Goal: Task Accomplishment & Management: Use online tool/utility

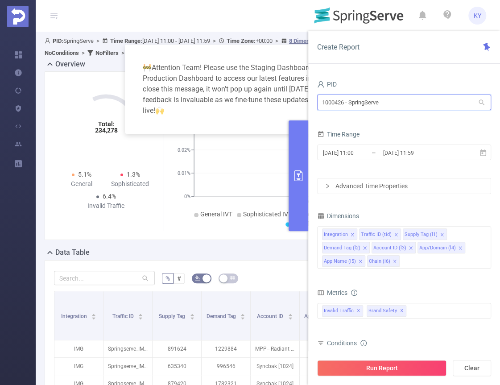
click at [401, 103] on input "1000426 - SpringServe" at bounding box center [404, 103] width 174 height 16
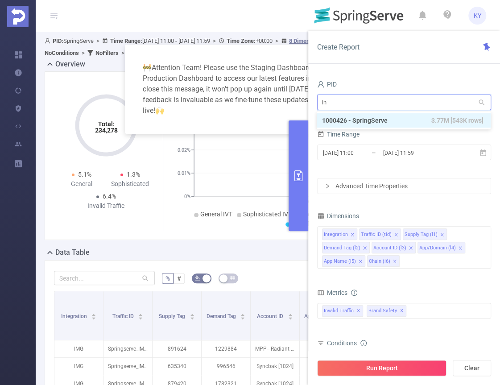
type input "[MEDICAL_DATA]"
click at [434, 113] on ul "1000925 - FT_Adobe_InHouse 222M [60M rows] 1001040 - FT_Adobe_DX_B2B_InHouse 35…" at bounding box center [404, 128] width 174 height 32
click at [437, 117] on span "222M [60M rows]" at bounding box center [459, 121] width 49 height 10
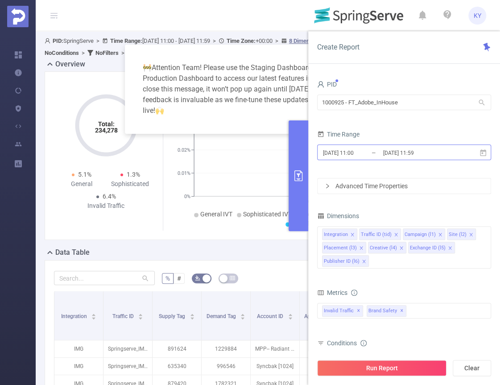
click at [433, 150] on input "2025-09-03 11:59" at bounding box center [418, 153] width 72 height 12
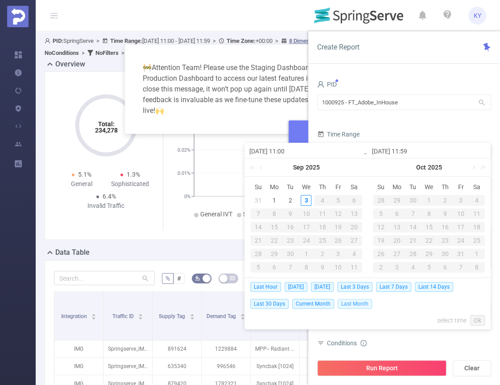
click at [349, 304] on span "Last Month" at bounding box center [355, 304] width 34 height 10
type input "2025-08-01 00:00"
type input "2025-08-31 23:59"
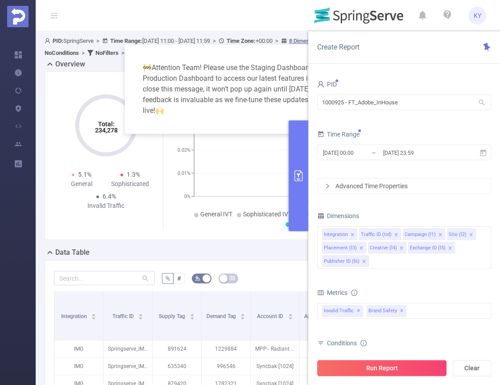
click at [386, 369] on button "Run Report" at bounding box center [381, 368] width 129 height 16
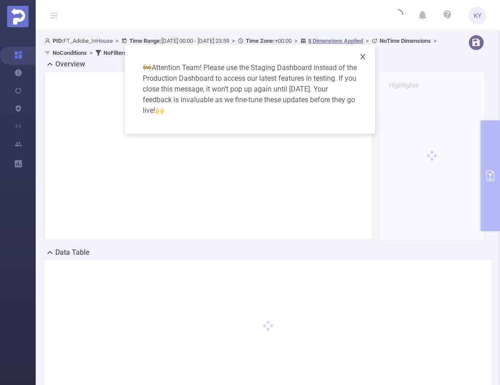
drag, startPoint x: 364, startPoint y: 55, endPoint x: 280, endPoint y: 18, distance: 91.3
click at [364, 54] on icon "icon: close" at bounding box center [362, 56] width 7 height 7
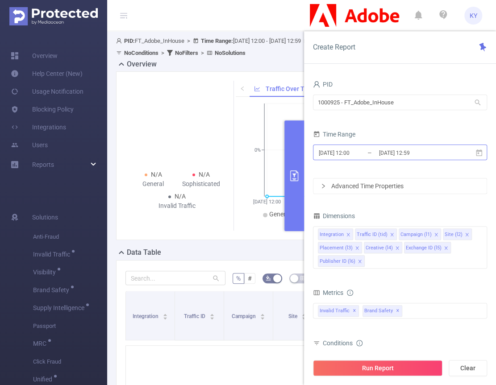
click at [408, 152] on input "2025-09-03 12:59" at bounding box center [414, 153] width 72 height 12
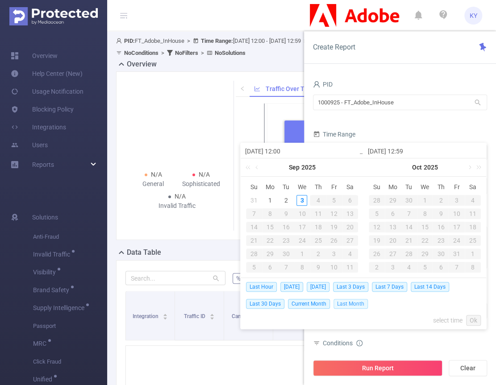
click at [347, 302] on span "Last Month" at bounding box center [350, 304] width 34 height 10
type input "[DATE] 00:00"
type input "[DATE] 23:59"
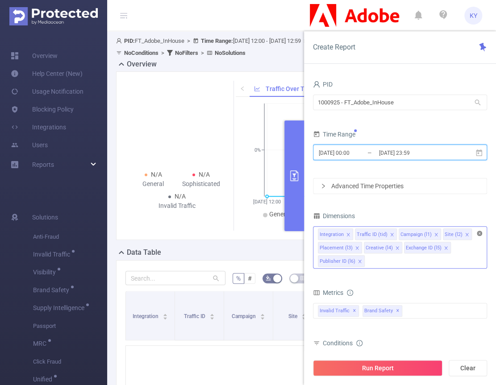
click at [481, 231] on icon "icon: close-circle" at bounding box center [478, 233] width 5 height 5
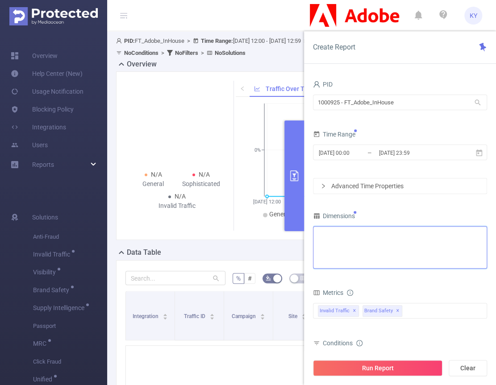
click at [458, 237] on div "Integration Traffic ID (tid) Campaign (l1) Site (l2) Placement (l3) Creative (l…" at bounding box center [400, 234] width 164 height 15
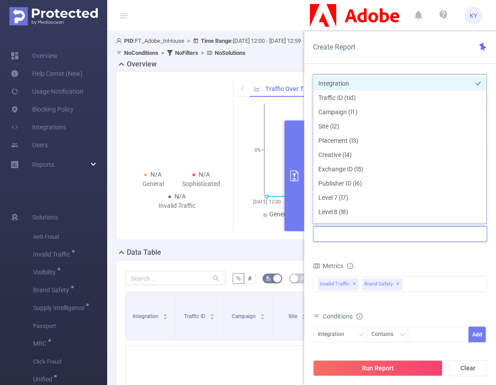
click at [344, 84] on li "Integration" at bounding box center [399, 83] width 173 height 14
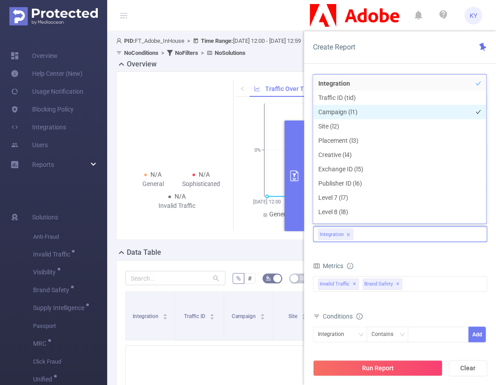
click at [340, 111] on li "Campaign (l1)" at bounding box center [399, 112] width 173 height 14
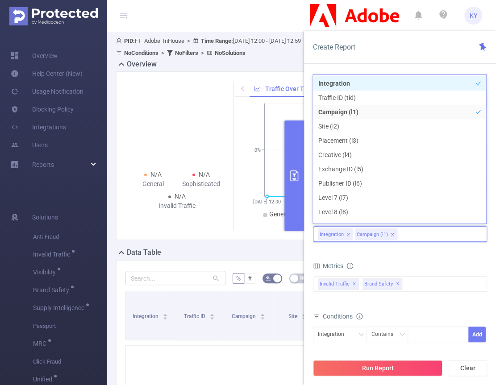
click at [341, 88] on li "Integration" at bounding box center [399, 83] width 173 height 14
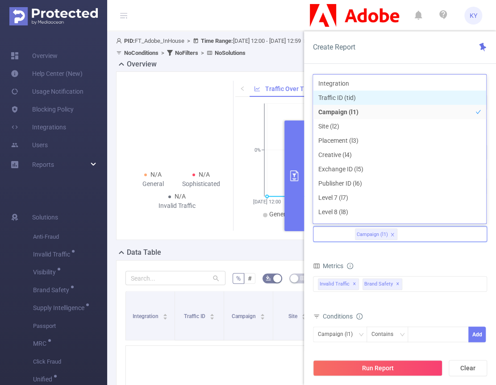
scroll to position [9, 0]
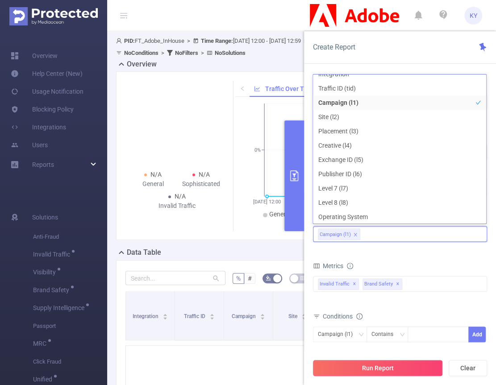
click at [397, 372] on button "Run Report" at bounding box center [377, 368] width 129 height 16
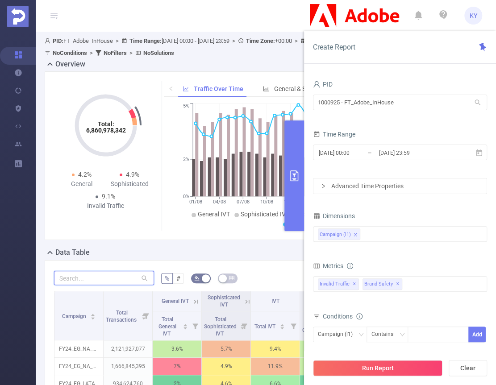
click at [94, 277] on input "text" at bounding box center [104, 278] width 100 height 14
paste input "227768"
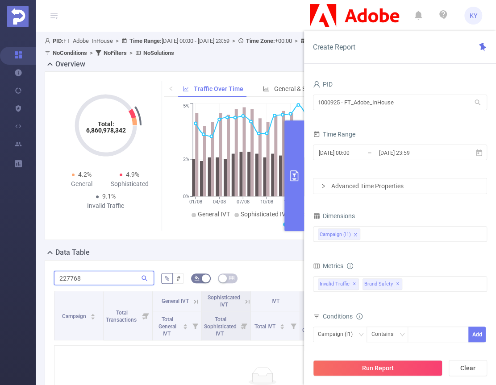
type input "227768"
click at [291, 210] on button "primary" at bounding box center [294, 175] width 20 height 111
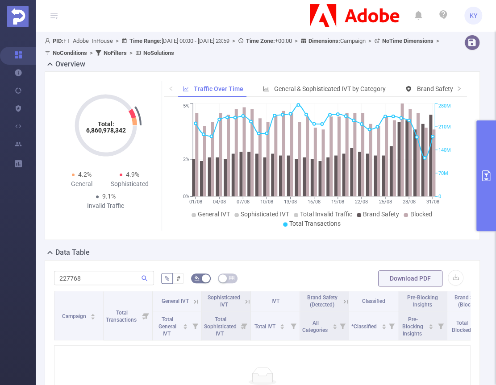
click at [484, 172] on icon "primary" at bounding box center [485, 175] width 11 height 11
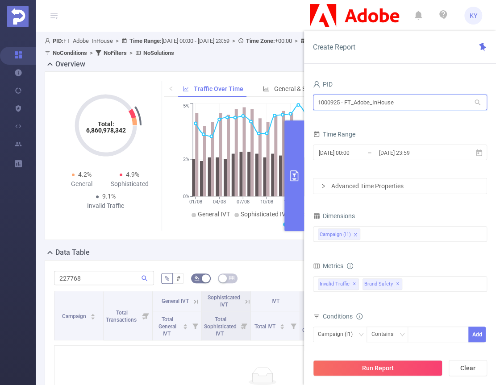
click at [364, 99] on input "1000925 - FT_Adobe_InHouse" at bounding box center [400, 103] width 174 height 16
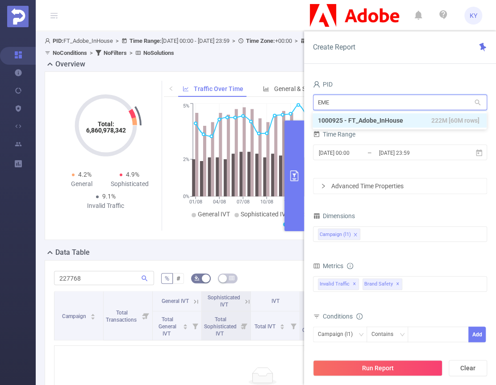
type input "EMEA"
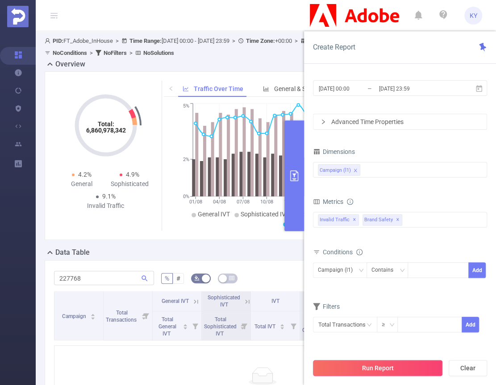
click at [370, 361] on button "Run Report" at bounding box center [377, 368] width 129 height 16
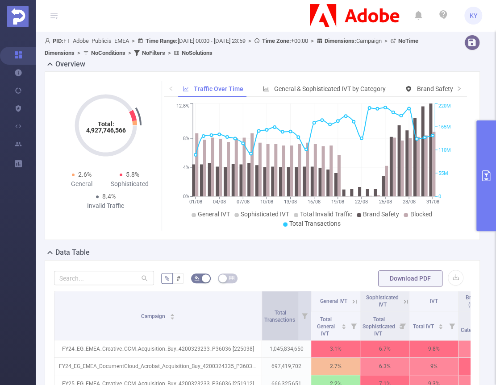
drag, startPoint x: 102, startPoint y: 307, endPoint x: 261, endPoint y: 304, distance: 158.4
click at [261, 304] on span at bounding box center [261, 315] width 4 height 49
click at [480, 149] on button "primary" at bounding box center [486, 175] width 20 height 111
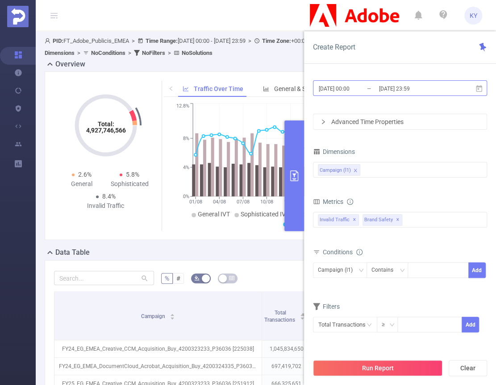
click at [380, 87] on input "2025-08-31 23:59" at bounding box center [414, 89] width 72 height 12
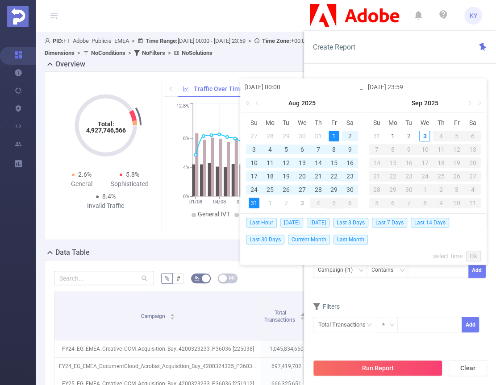
click at [383, 68] on div "Create Report PID 1000941 - FT_Adobe_Publicis_EMEA 1000941 - FT_Adobe_Publicis_…" at bounding box center [400, 208] width 192 height 354
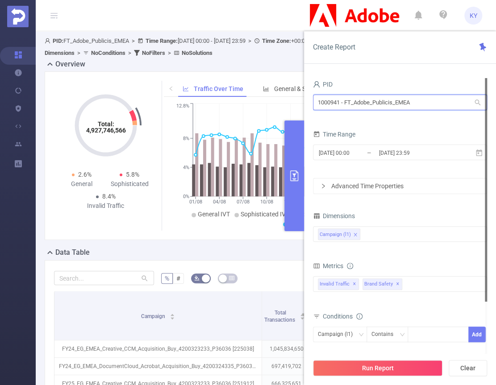
click at [368, 100] on input "1000941 - FT_Adobe_Publicis_EMEA" at bounding box center [400, 103] width 174 height 16
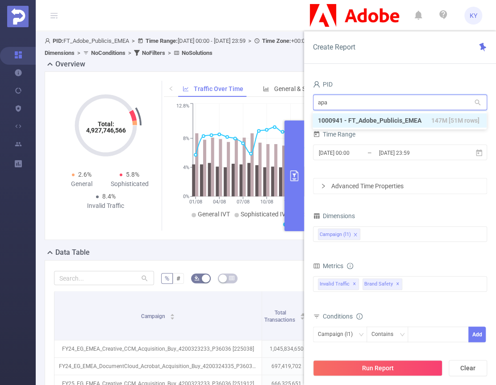
type input "apac"
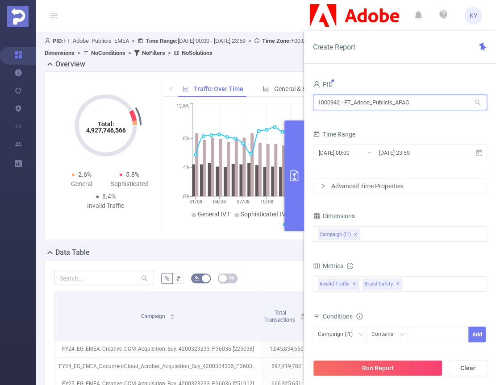
click at [374, 107] on input "1000942 - FT_Adobe_Publicis_APAC" at bounding box center [400, 103] width 174 height 16
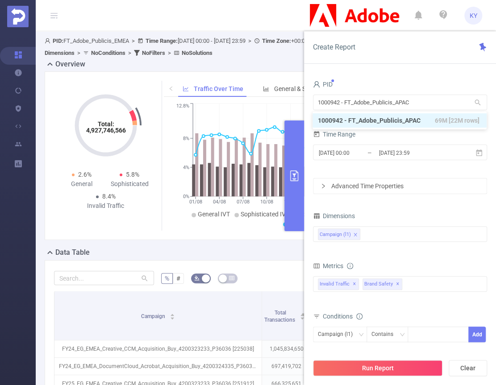
click at [392, 79] on div "PID" at bounding box center [400, 85] width 174 height 15
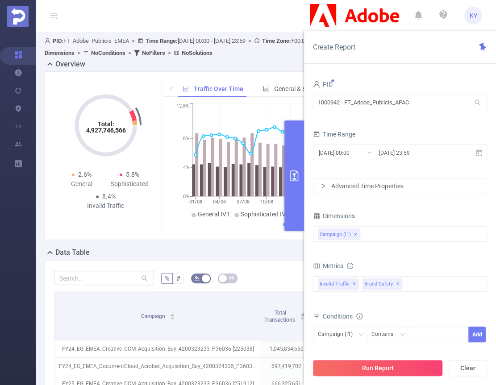
click at [387, 367] on button "Run Report" at bounding box center [377, 368] width 129 height 16
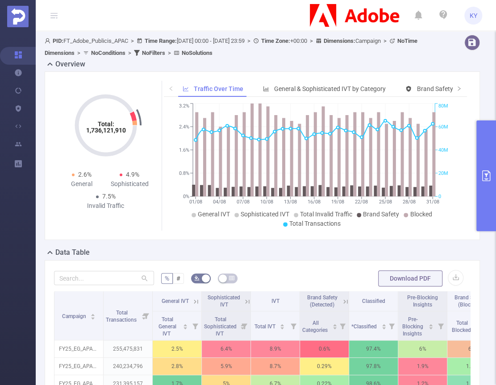
click at [487, 140] on button "primary" at bounding box center [486, 175] width 20 height 111
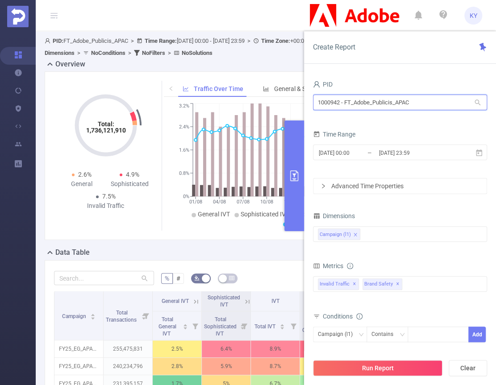
click at [388, 99] on input "1000942 - FT_Adobe_Publicis_APAC" at bounding box center [400, 103] width 174 height 16
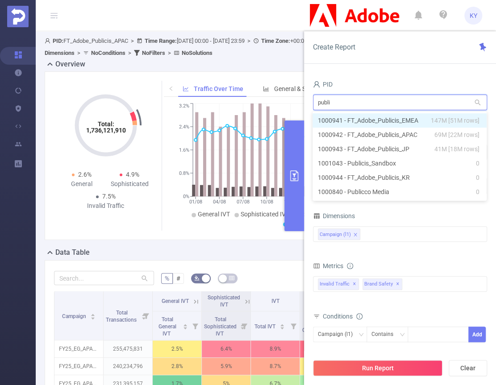
type input "public"
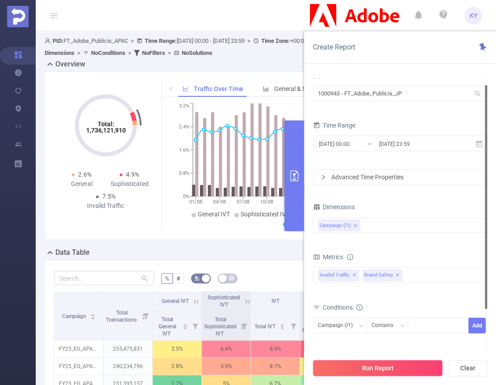
click at [361, 367] on button "Run Report" at bounding box center [377, 368] width 129 height 16
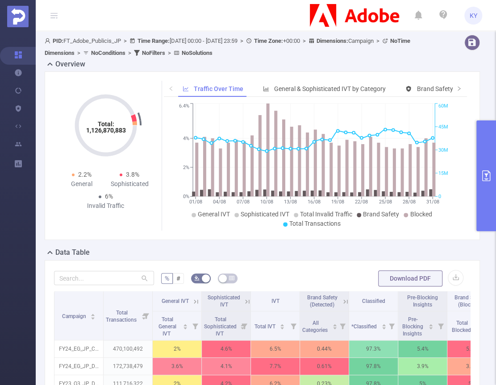
click at [479, 184] on button "primary" at bounding box center [486, 175] width 20 height 111
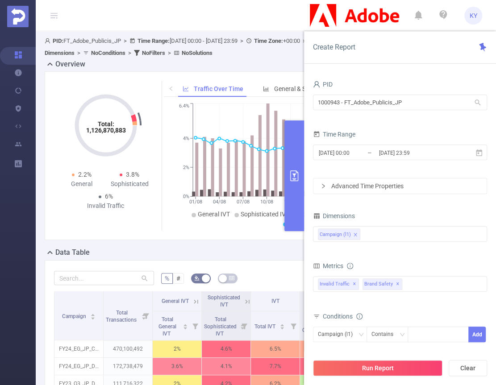
click at [287, 150] on button "primary" at bounding box center [294, 175] width 20 height 111
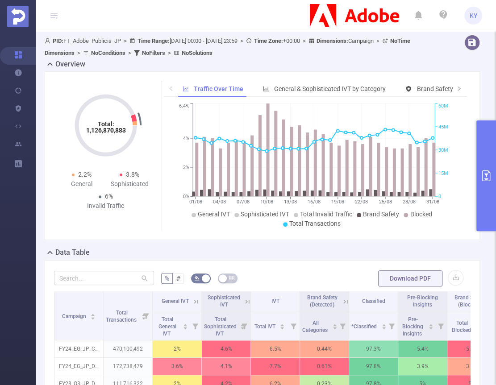
click at [194, 306] on th "General IVT" at bounding box center [177, 301] width 49 height 20
click at [194, 302] on icon at bounding box center [196, 301] width 4 height 4
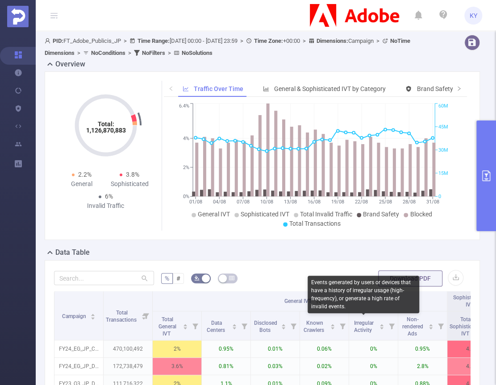
scroll to position [282, 0]
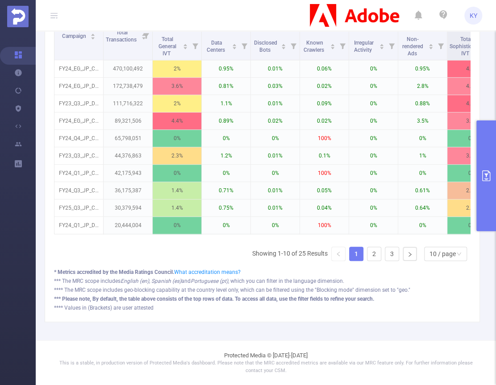
click at [359, 249] on ul "Showing 1-10 of 25 Results 1 2 3 10 / page" at bounding box center [361, 254] width 218 height 14
click at [367, 252] on link "2" at bounding box center [373, 253] width 13 height 13
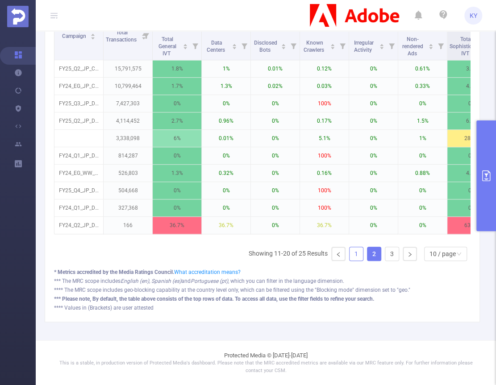
click at [352, 254] on link "1" at bounding box center [355, 253] width 13 height 13
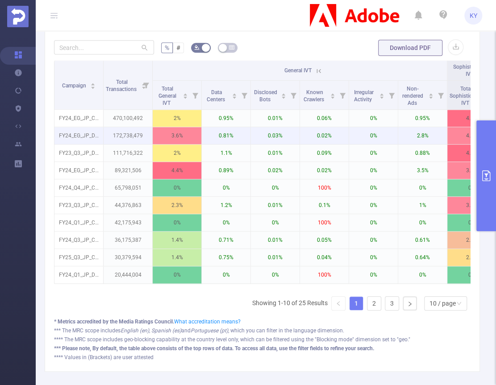
scroll to position [42, 0]
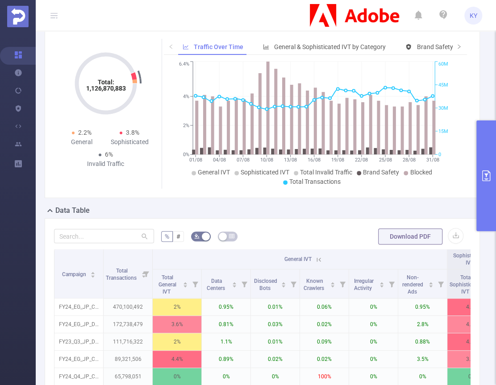
click at [300, 199] on div "Total: 1,126,870,883 Total: 1,126,870,883 2.2% General 3.8% Sophisticated 6% In…" at bounding box center [262, 117] width 442 height 176
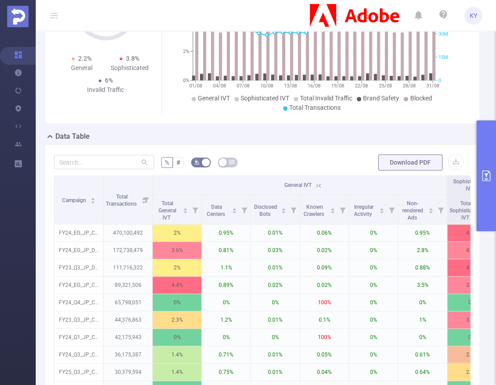
scroll to position [282, 0]
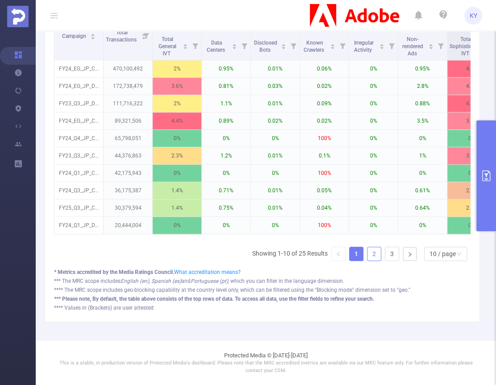
click at [367, 252] on link "2" at bounding box center [373, 253] width 13 height 13
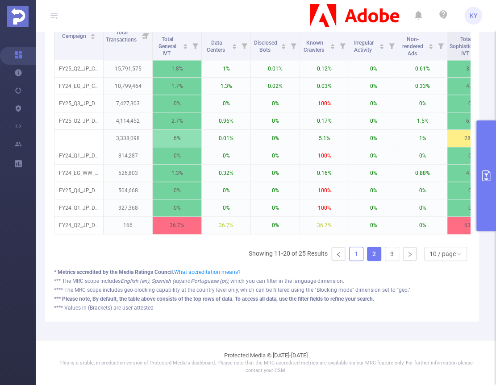
click at [349, 254] on link "1" at bounding box center [355, 253] width 13 height 13
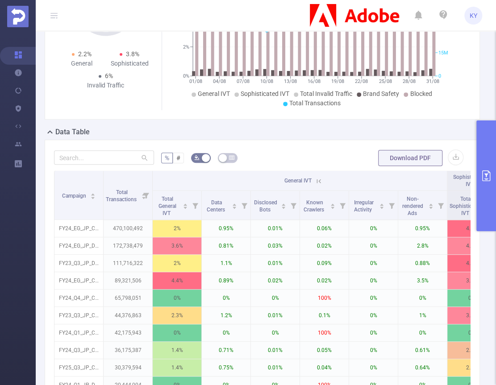
scroll to position [0, 0]
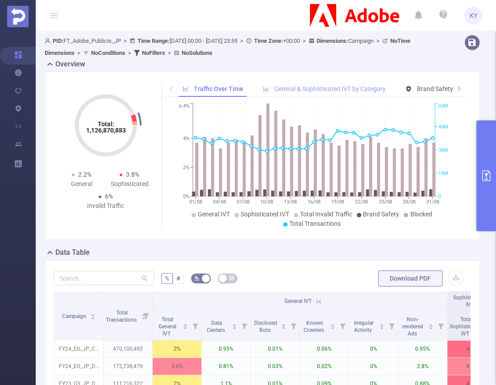
click at [376, 92] on span "General & Sophisticated IVT by Category" at bounding box center [330, 88] width 112 height 7
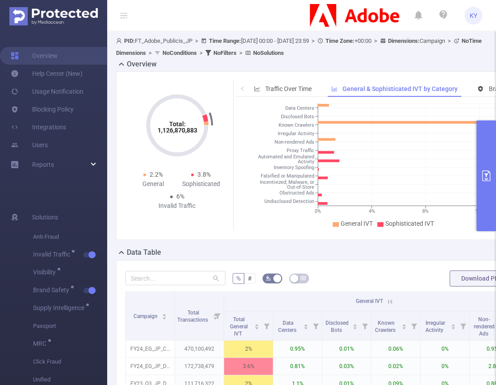
click at [479, 202] on button "primary" at bounding box center [486, 175] width 20 height 111
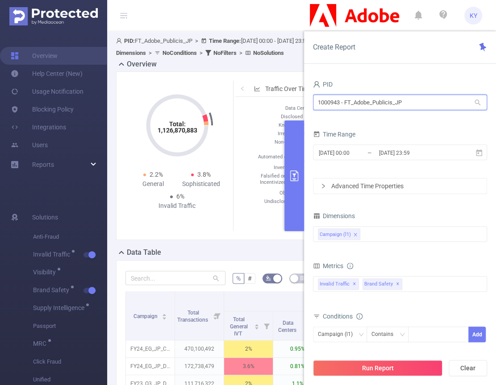
click at [363, 108] on input "1000943 - FT_Adobe_Publicis_JP" at bounding box center [400, 103] width 174 height 16
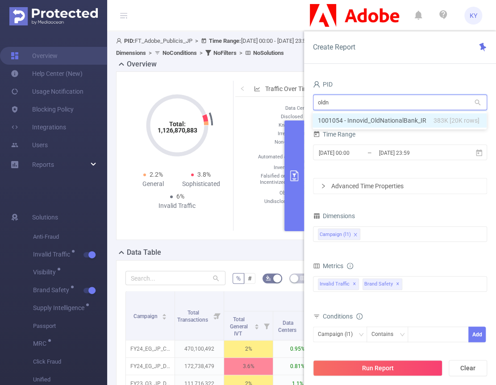
type input "oldna"
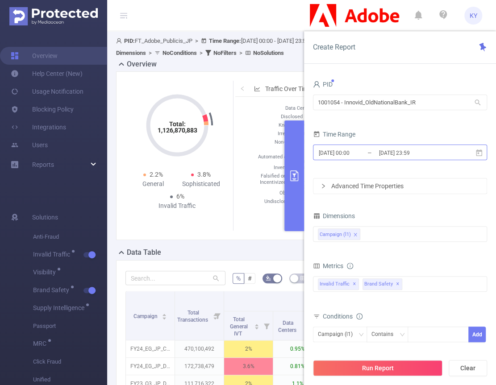
click at [397, 149] on input "2025-08-31 23:59" at bounding box center [414, 153] width 72 height 12
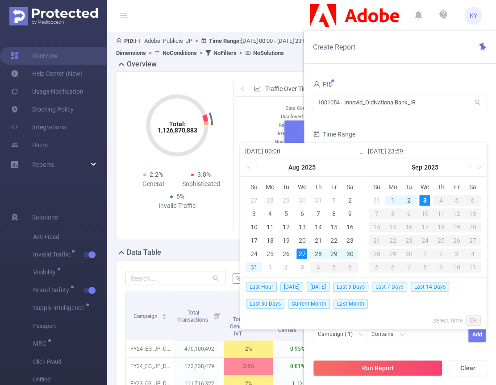
click at [396, 285] on span "Last 7 Days" at bounding box center [389, 287] width 35 height 10
type input "2025-08-27 00:00"
type input "[DATE] 23:59"
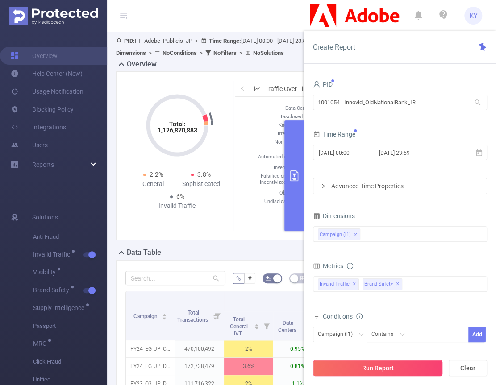
click at [421, 366] on button "Run Report" at bounding box center [377, 368] width 129 height 16
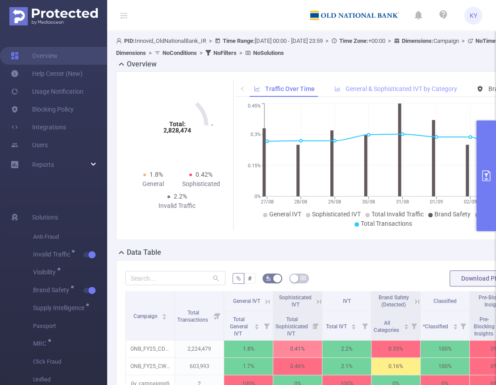
click at [391, 89] on span "General & Sophisticated IVT by Category" at bounding box center [401, 88] width 112 height 7
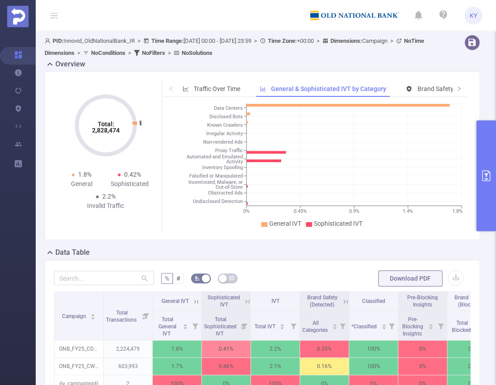
click at [479, 187] on button "primary" at bounding box center [486, 175] width 20 height 111
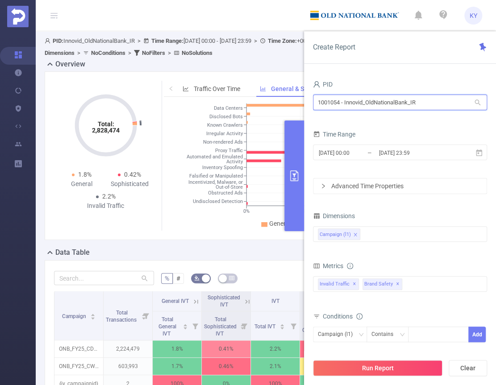
click at [374, 103] on input "1001054 - Innovid_OldNationalBank_IR" at bounding box center [400, 103] width 174 height 16
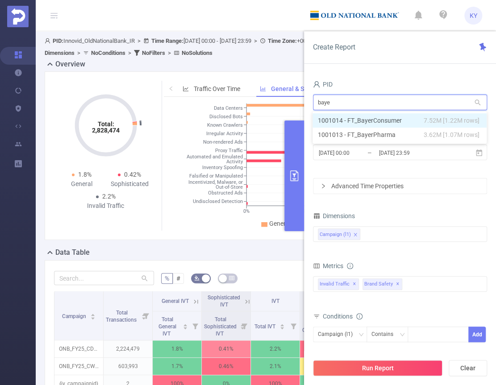
type input "bayer"
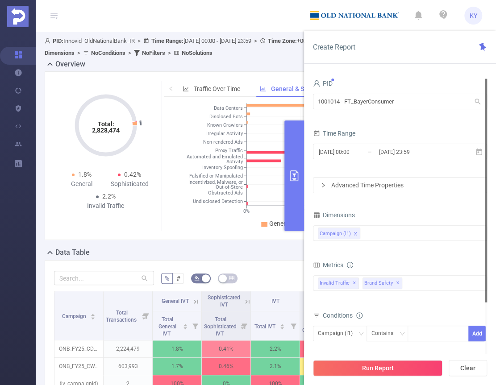
click at [382, 354] on div "Run Report Clear" at bounding box center [400, 368] width 192 height 34
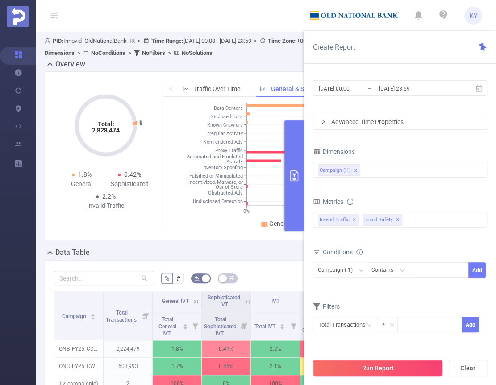
click at [383, 366] on button "Run Report" at bounding box center [377, 368] width 129 height 16
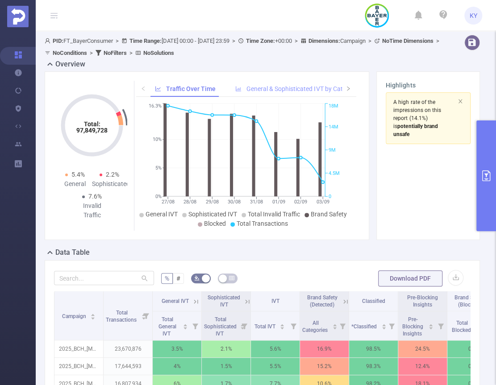
click at [260, 92] on span "General & Sophisticated IVT by Category" at bounding box center [302, 88] width 112 height 7
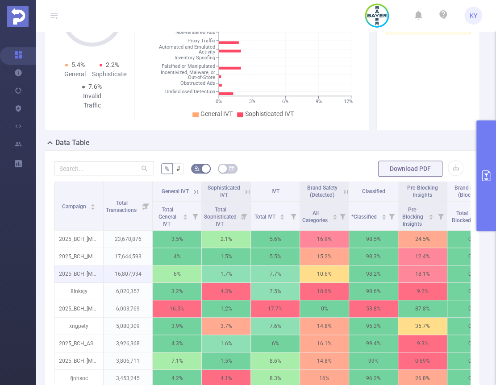
scroll to position [134, 0]
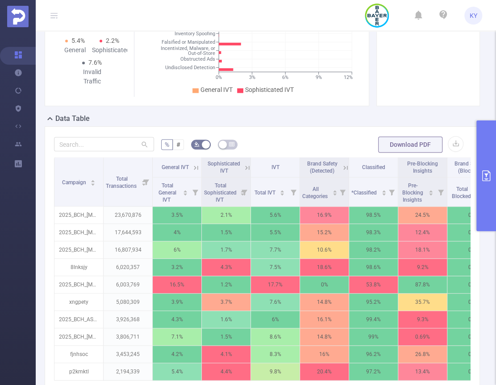
click at [196, 166] on icon at bounding box center [196, 168] width 8 height 8
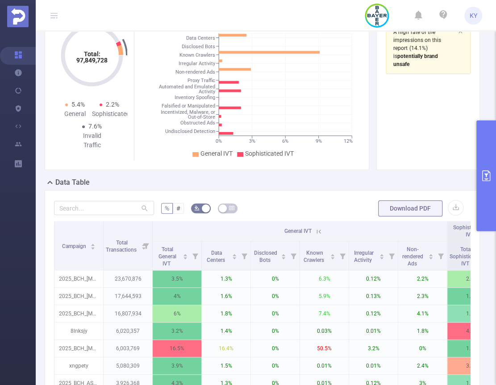
scroll to position [154, 0]
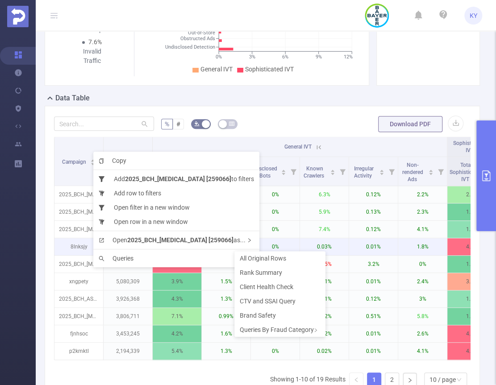
click at [74, 253] on p "8lnksjy" at bounding box center [78, 246] width 49 height 17
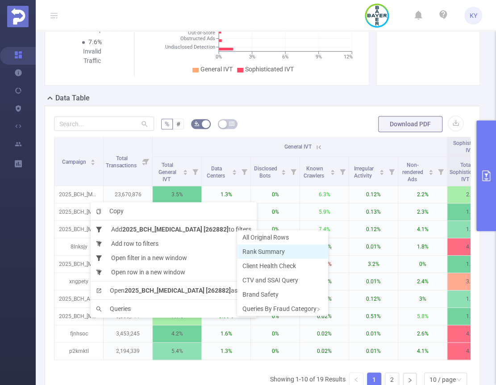
click at [250, 249] on span "Rank Summary" at bounding box center [263, 251] width 42 height 7
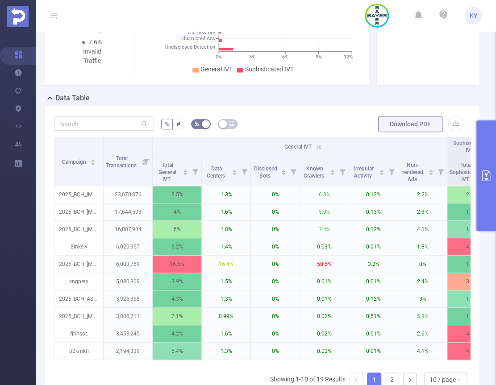
click at [488, 195] on button "primary" at bounding box center [486, 175] width 20 height 111
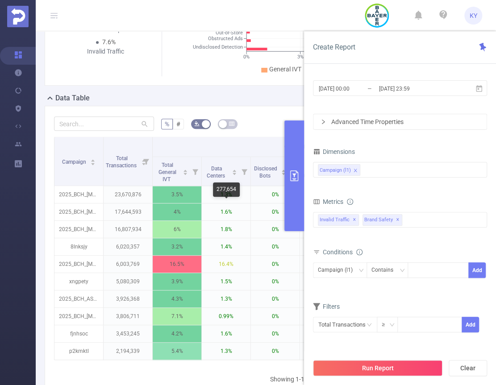
scroll to position [0, 0]
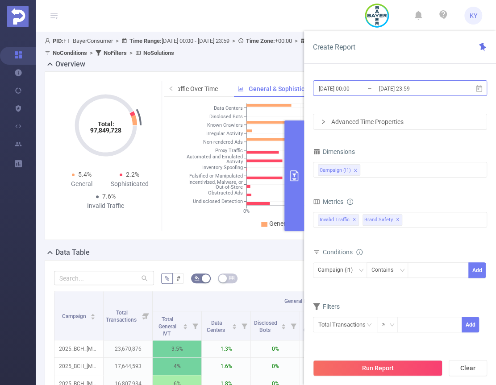
click at [393, 87] on input "[DATE] 23:59" at bounding box center [414, 89] width 72 height 12
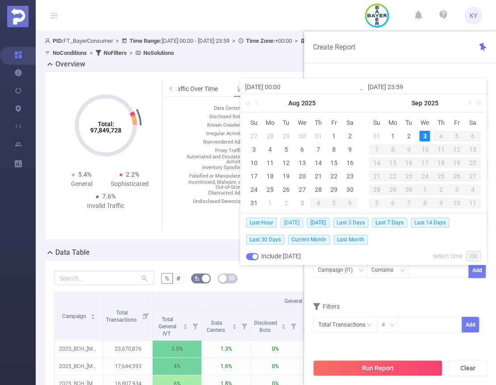
click at [289, 220] on span "[DATE]" at bounding box center [291, 223] width 23 height 10
type input "[DATE] 00:00"
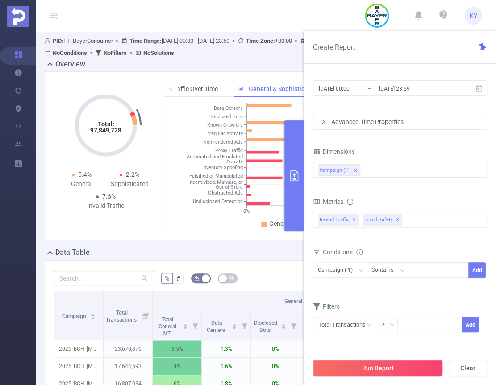
click at [359, 367] on button "Run Report" at bounding box center [377, 368] width 129 height 16
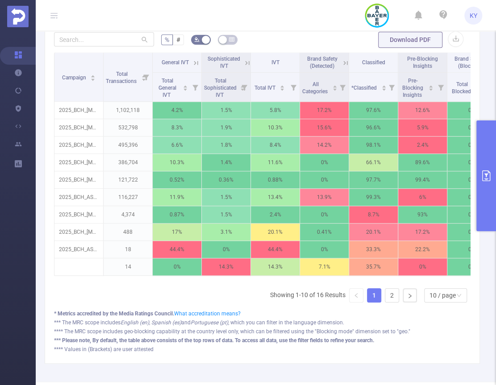
scroll to position [243, 0]
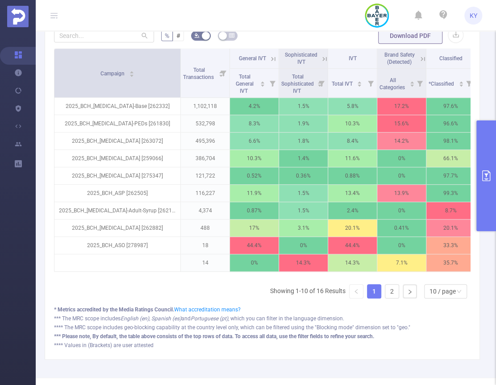
drag, startPoint x: 101, startPoint y: 69, endPoint x: 178, endPoint y: 80, distance: 78.0
click at [178, 80] on span at bounding box center [180, 73] width 4 height 49
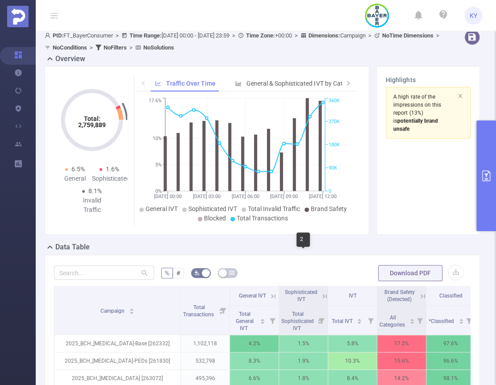
scroll to position [4, 0]
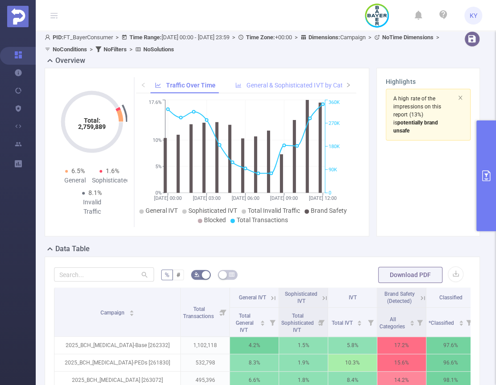
click at [261, 85] on span "General & Sophisticated IVT by Category" at bounding box center [302, 85] width 112 height 7
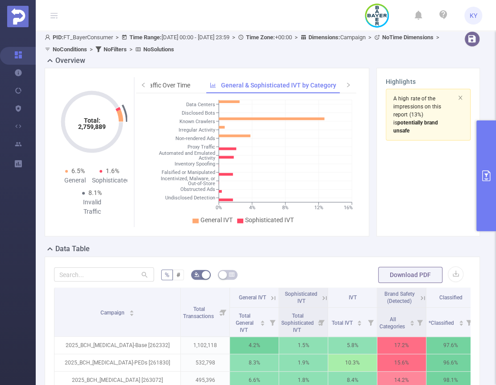
click at [485, 141] on button "primary" at bounding box center [486, 175] width 20 height 111
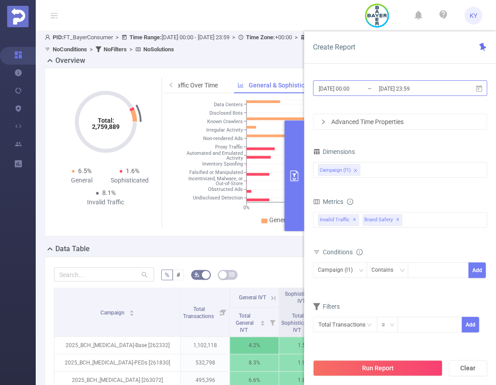
click at [414, 90] on input "[DATE] 23:59" at bounding box center [414, 89] width 72 height 12
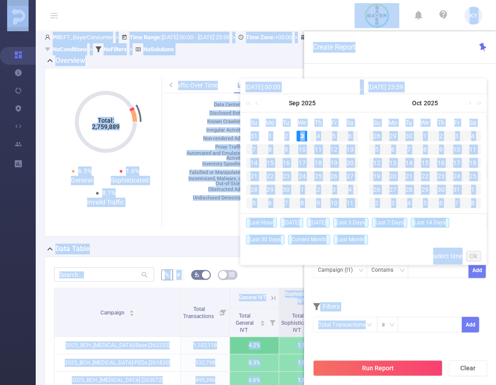
click at [369, 102] on div "Oct 2025" at bounding box center [424, 103] width 123 height 18
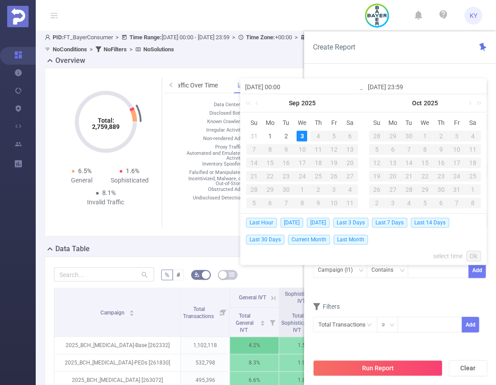
click at [381, 59] on div "Create Report" at bounding box center [400, 47] width 192 height 33
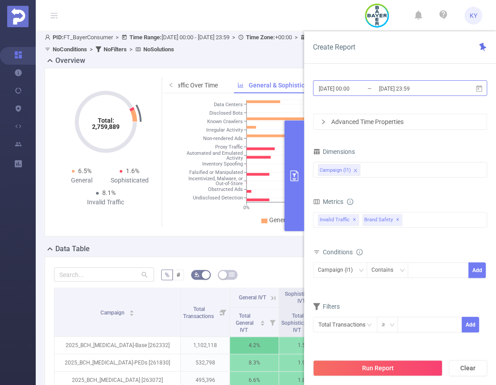
click at [407, 85] on input "[DATE] 23:59" at bounding box center [414, 89] width 72 height 12
click at [392, 56] on div "Create Report" at bounding box center [400, 47] width 192 height 33
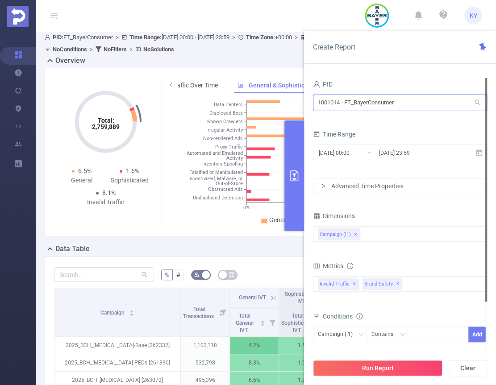
click at [367, 104] on input "1001014 - FT_BayerConsumer" at bounding box center [400, 103] width 174 height 16
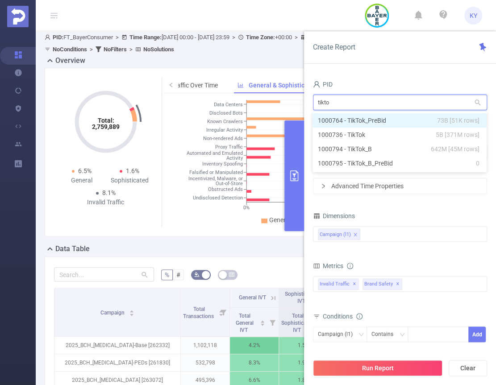
type input "tiktok"
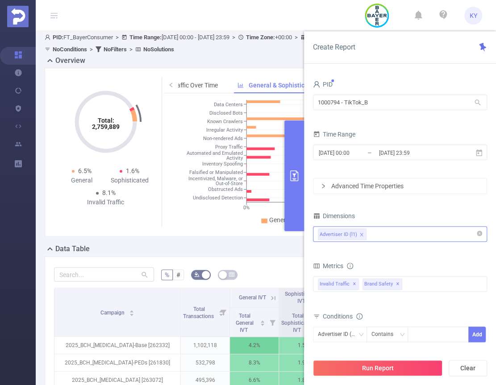
click at [380, 236] on div "Advertiser ID (l1)" at bounding box center [400, 234] width 164 height 15
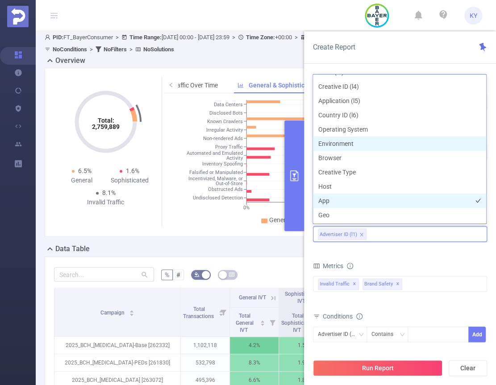
scroll to position [75, 0]
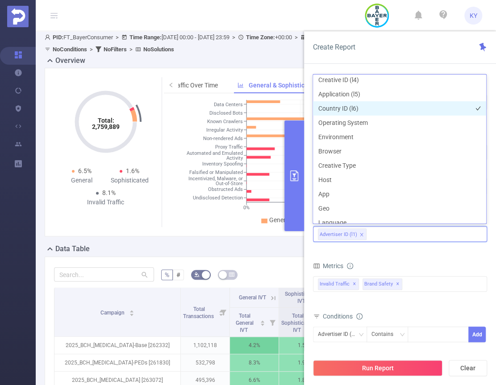
click at [344, 108] on li "Country ID (l6)" at bounding box center [399, 108] width 173 height 14
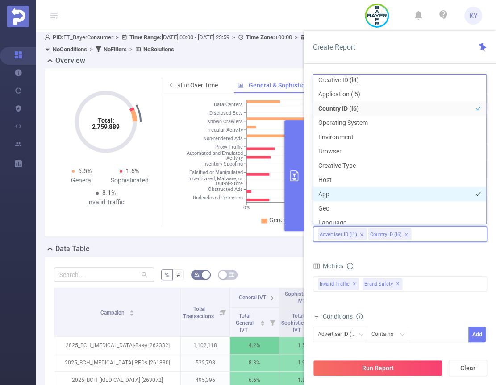
click at [335, 200] on li "App" at bounding box center [399, 194] width 173 height 14
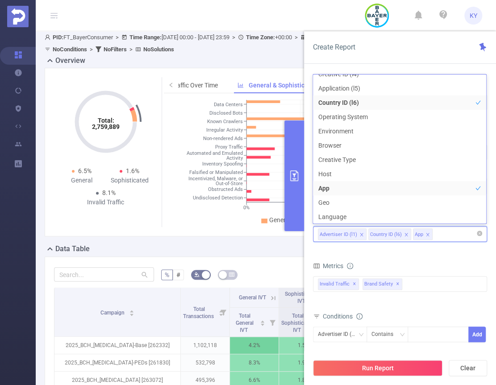
click at [359, 233] on icon "icon: close" at bounding box center [361, 234] width 4 height 4
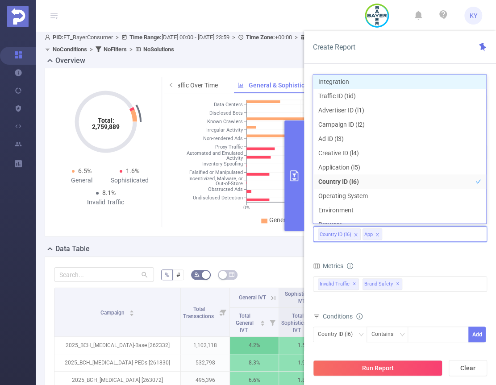
click at [371, 260] on div "Metrics" at bounding box center [400, 267] width 174 height 15
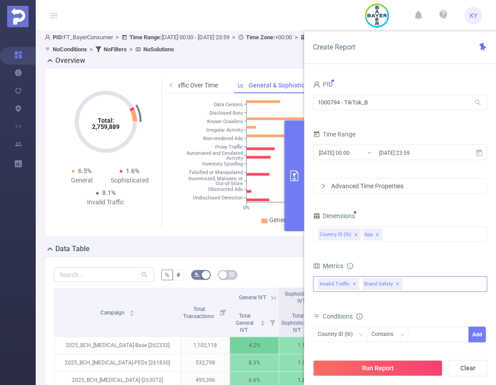
click at [396, 282] on span "✕" at bounding box center [398, 284] width 4 height 11
click at [400, 151] on input "[DATE] 23:59" at bounding box center [414, 153] width 72 height 12
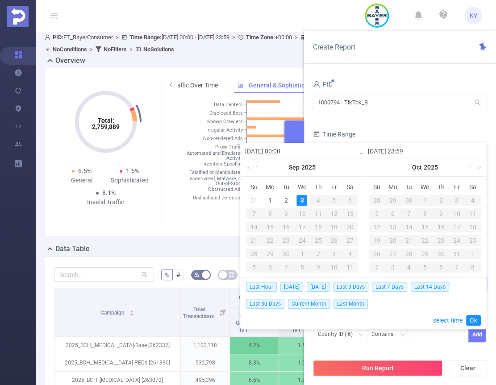
click at [257, 171] on link at bounding box center [257, 167] width 8 height 18
click at [256, 265] on div "31" at bounding box center [253, 267] width 11 height 11
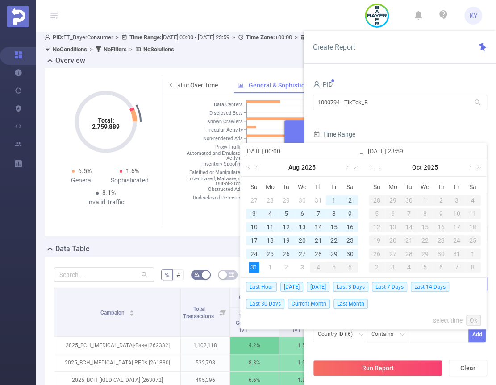
click at [256, 166] on link at bounding box center [257, 167] width 8 height 18
click at [257, 168] on link at bounding box center [257, 167] width 8 height 18
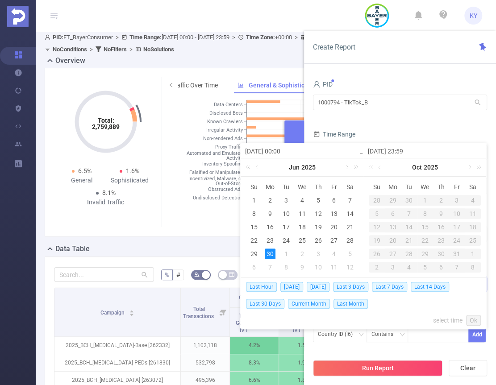
click at [268, 254] on div "30" at bounding box center [270, 253] width 11 height 11
type input "2025-06-30 00:00"
type input "2025-08-31 23:59"
type input "2025-06-30 00:00"
type input "2025-08-31 23:59"
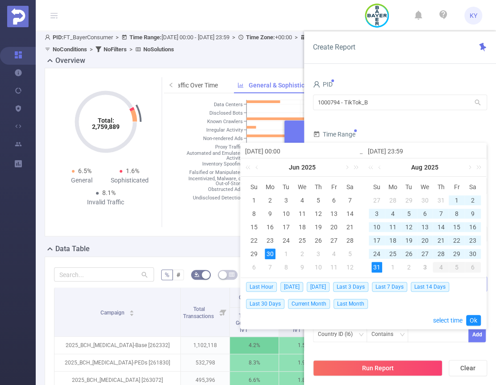
click at [268, 254] on div "30" at bounding box center [270, 253] width 11 height 11
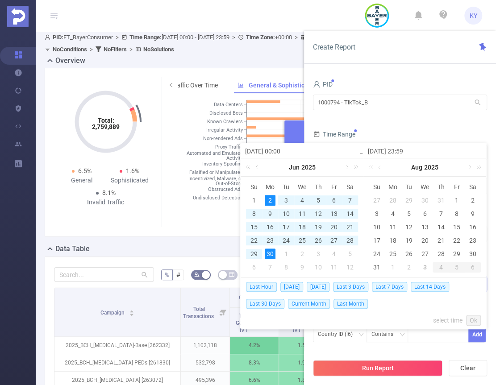
click at [258, 170] on link at bounding box center [257, 167] width 8 height 18
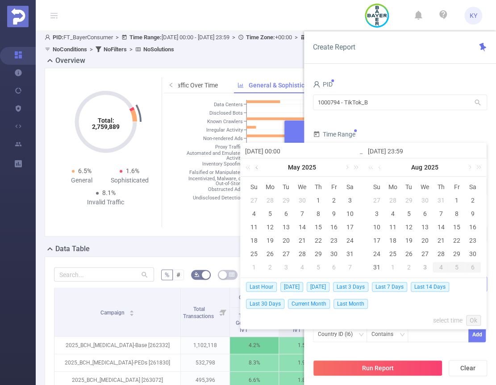
click at [258, 170] on link at bounding box center [257, 167] width 8 height 18
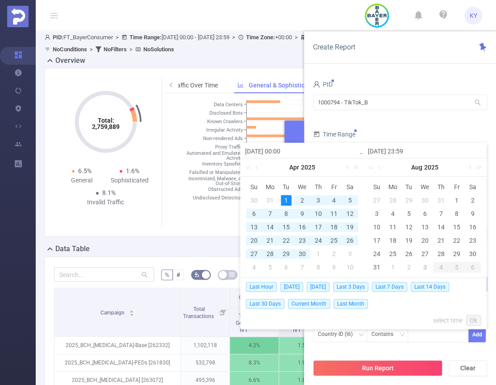
click at [290, 199] on div "1" at bounding box center [286, 200] width 11 height 11
type input "2025-04-01 00:00"
type input "2025-06-30 23:59"
type input "2025-04-01 00:00"
type input "2025-06-30 23:59"
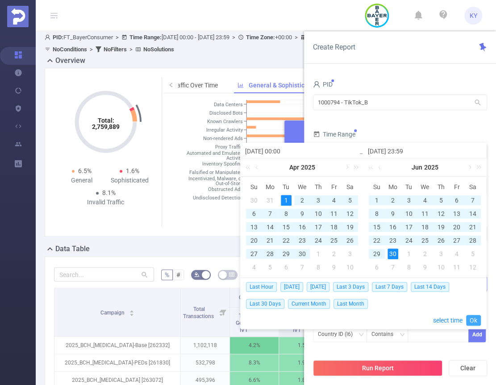
click at [476, 322] on link "Ok" at bounding box center [473, 320] width 15 height 11
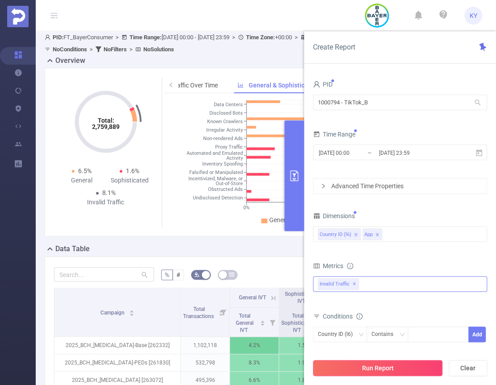
click at [399, 367] on button "Run Report" at bounding box center [377, 368] width 129 height 16
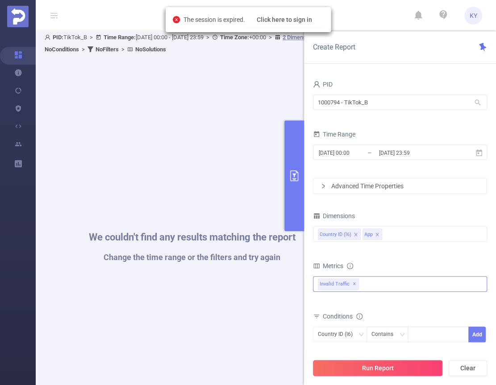
click at [390, 367] on button "Run Report" at bounding box center [377, 368] width 129 height 16
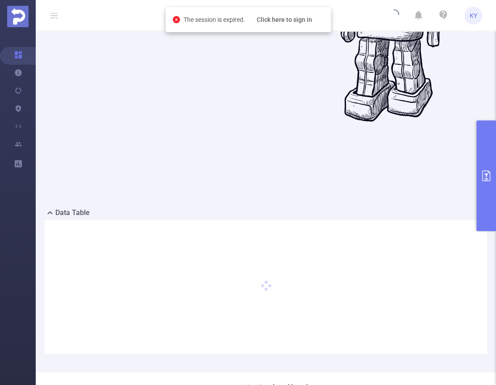
scroll to position [277, 0]
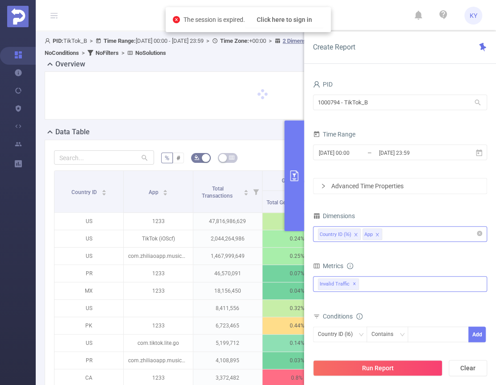
click at [428, 239] on div "Country ID (l6) App" at bounding box center [400, 234] width 164 height 15
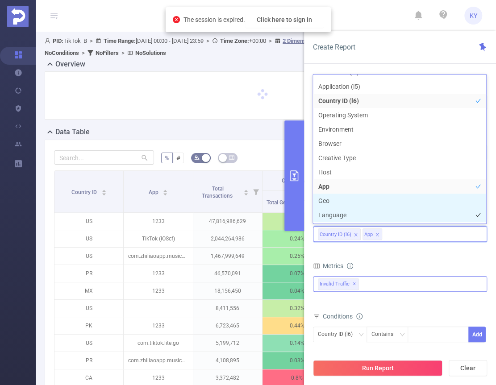
scroll to position [83, 0]
click at [335, 198] on li "Geo" at bounding box center [399, 200] width 173 height 14
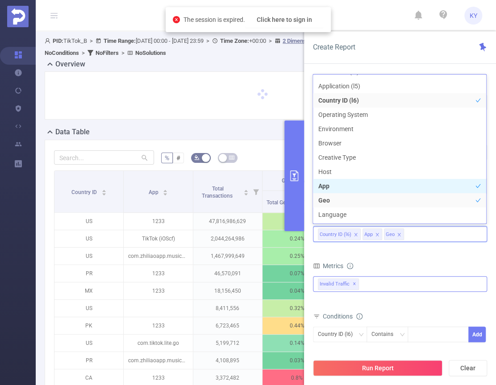
click at [343, 188] on li "App" at bounding box center [399, 186] width 173 height 14
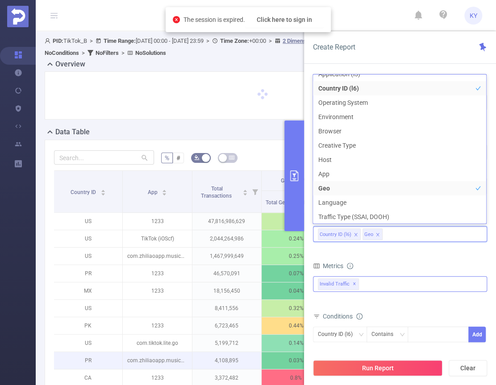
scroll to position [0, 2]
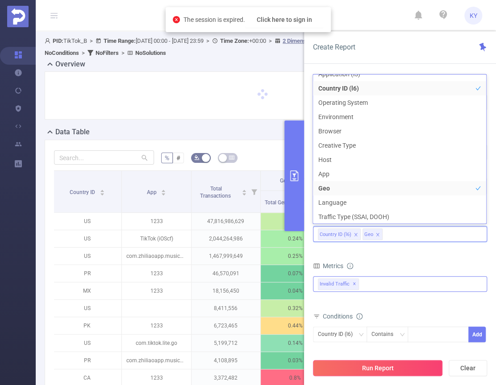
click at [360, 368] on button "Run Report" at bounding box center [377, 368] width 129 height 16
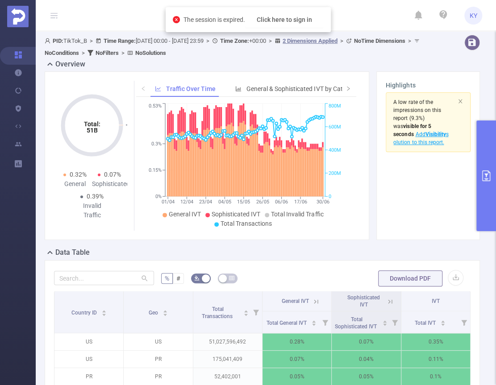
click at [492, 164] on button "primary" at bounding box center [486, 175] width 20 height 111
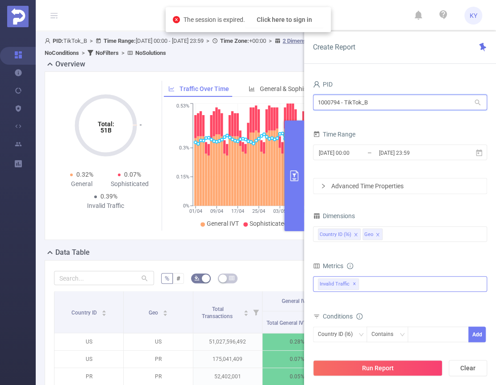
click at [394, 105] on input "1000794 - TikTok_B" at bounding box center [400, 103] width 174 height 16
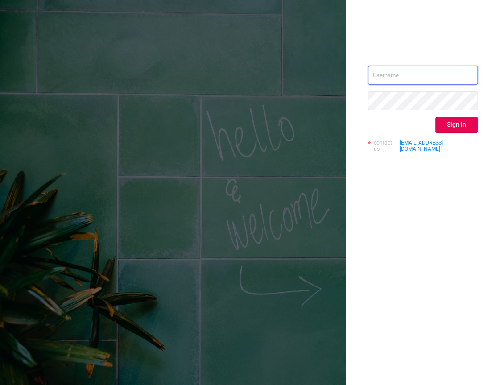
type input "kirill@protected.media"
click at [451, 116] on div "kirill@protected.media Sign in contact us info@protected.media" at bounding box center [423, 112] width 110 height 93
click at [452, 123] on button "Sign in" at bounding box center [456, 125] width 42 height 16
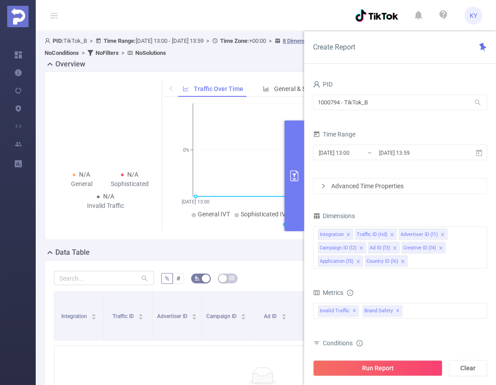
click at [401, 379] on div "Run Report Clear" at bounding box center [400, 368] width 192 height 34
click at [397, 372] on button "Run Report" at bounding box center [377, 368] width 129 height 16
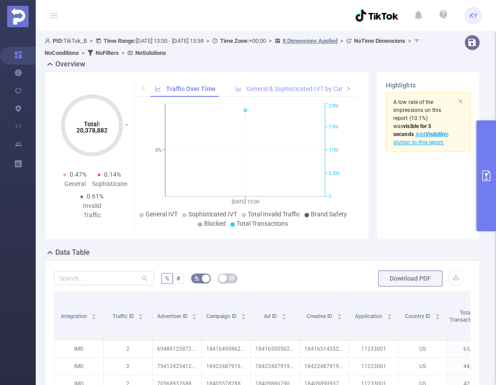
click at [281, 88] on span "General & Sophisticated IVT by Category" at bounding box center [302, 88] width 112 height 7
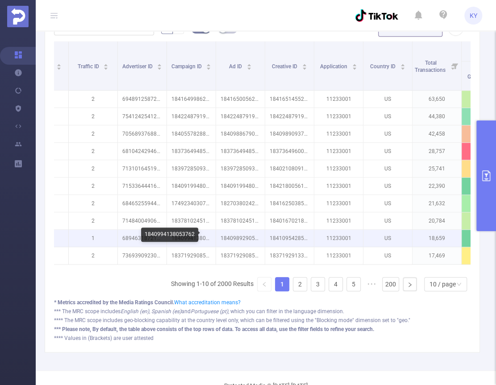
scroll to position [0, 154]
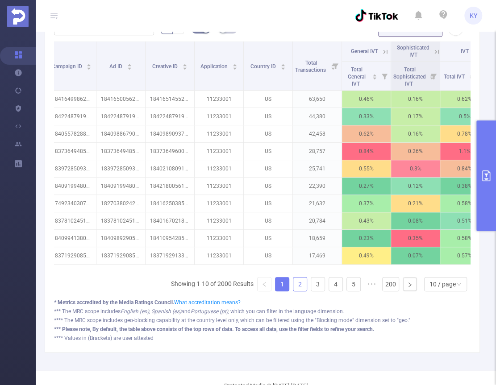
click at [301, 280] on link "2" at bounding box center [299, 283] width 13 height 13
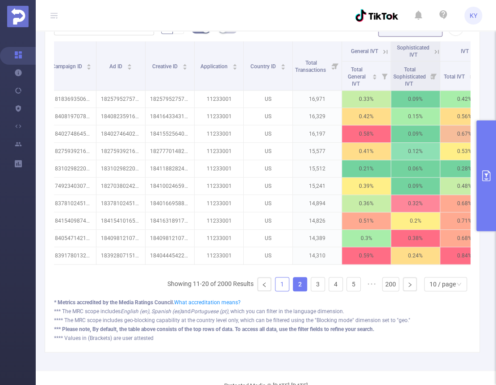
click at [281, 287] on link "1" at bounding box center [281, 283] width 13 height 13
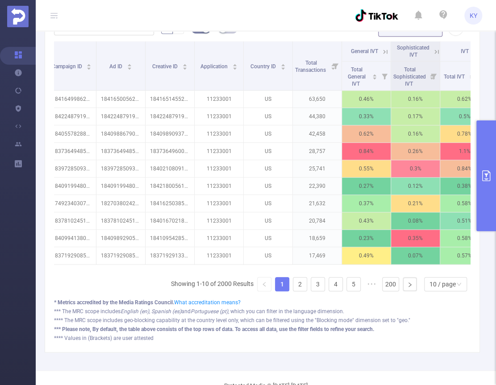
click at [493, 198] on button "primary" at bounding box center [486, 175] width 20 height 111
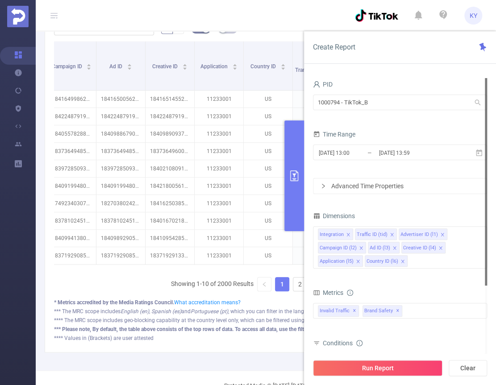
scroll to position [249, 0]
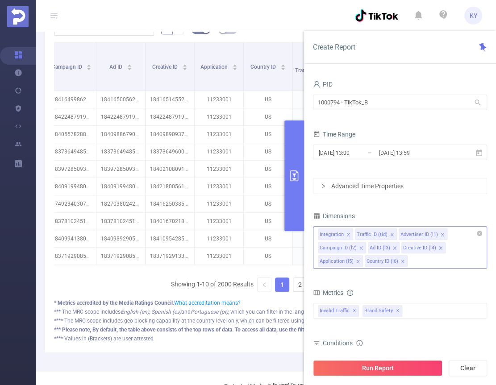
click at [479, 232] on icon "icon: close-circle" at bounding box center [478, 233] width 5 height 5
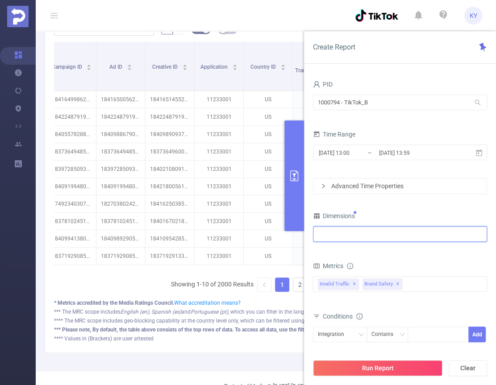
drag, startPoint x: 467, startPoint y: 238, endPoint x: 459, endPoint y: 239, distance: 8.6
click at [467, 238] on div at bounding box center [400, 234] width 164 height 15
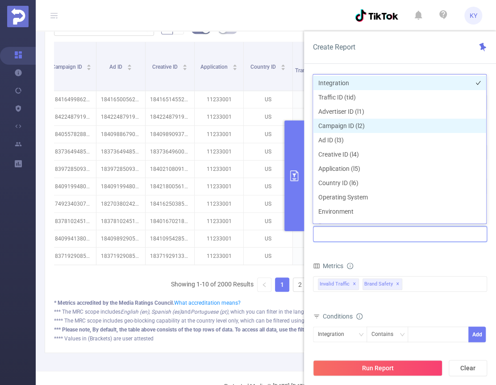
scroll to position [0, 0]
click at [349, 83] on li "Integration" at bounding box center [399, 83] width 173 height 14
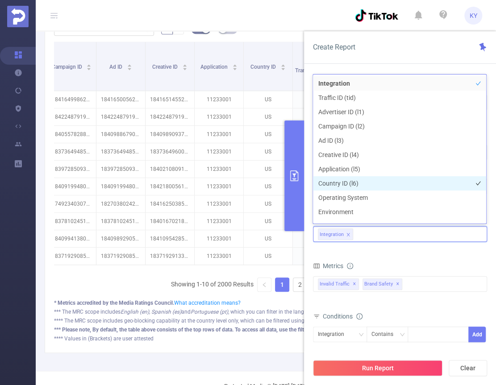
click at [351, 183] on li "Country ID (l6)" at bounding box center [399, 183] width 173 height 14
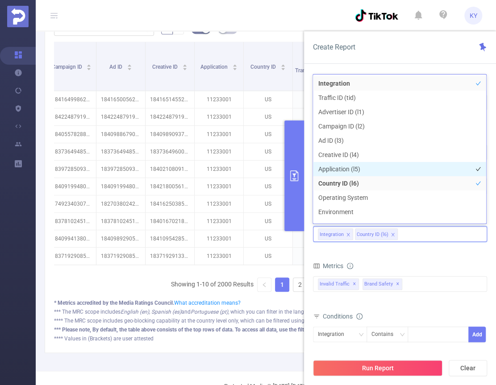
click at [349, 168] on li "Application (l5)" at bounding box center [399, 169] width 173 height 14
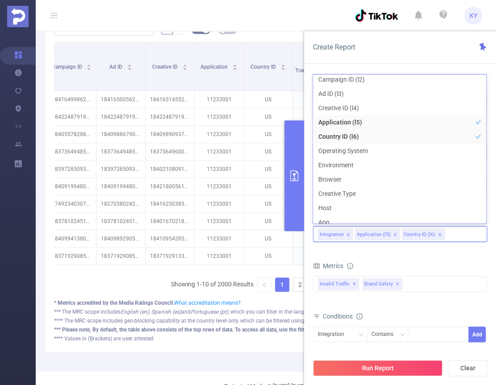
scroll to position [94, 0]
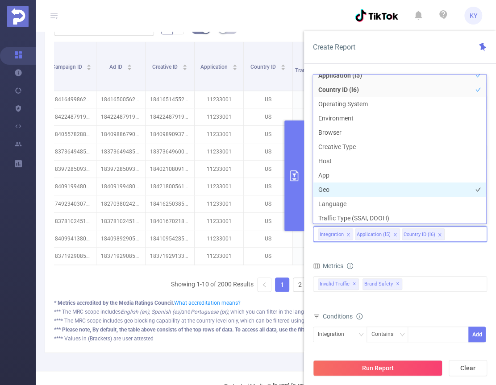
click at [338, 189] on li "Geo" at bounding box center [399, 189] width 173 height 14
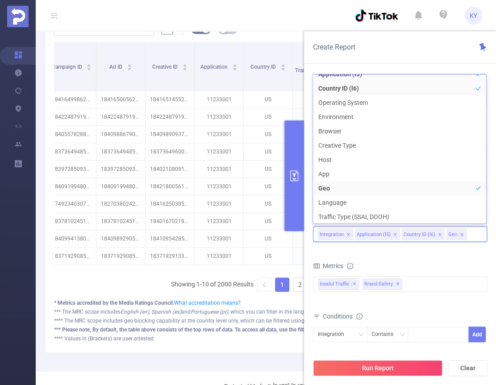
click at [366, 252] on form "Dimensions Integration Application (l5) Country ID (l6) Geo Metrics Total Gener…" at bounding box center [400, 309] width 174 height 199
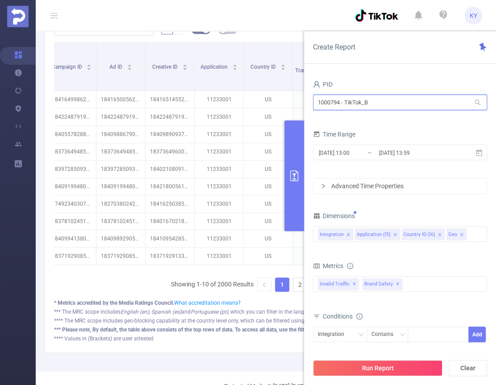
click at [377, 107] on input "1000794 - TikTok_B" at bounding box center [400, 103] width 174 height 16
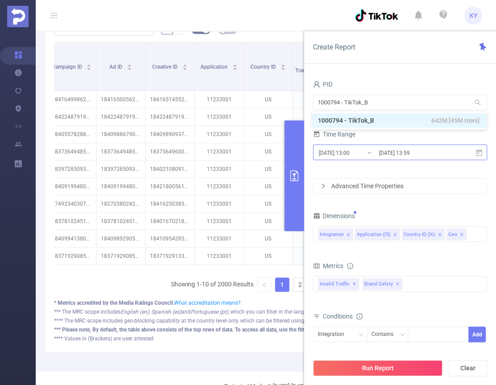
click at [410, 155] on input "2025-09-03 13:59" at bounding box center [414, 153] width 72 height 12
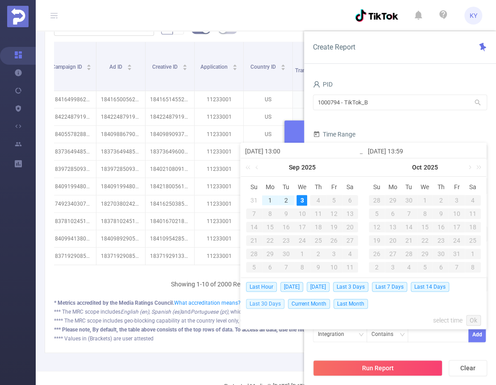
click at [266, 305] on span "Last 30 Days" at bounding box center [265, 304] width 38 height 10
type input "2025-08-04 00:00"
type input "[DATE] 23:59"
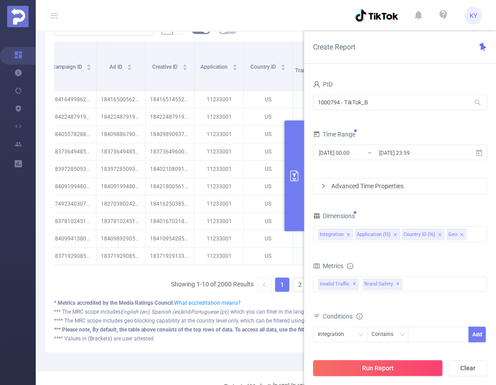
click at [387, 367] on button "Run Report" at bounding box center [377, 368] width 129 height 16
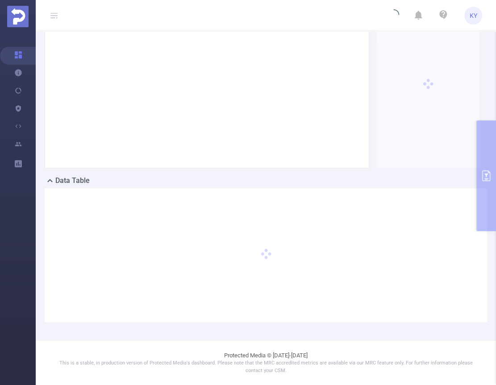
scroll to position [71, 0]
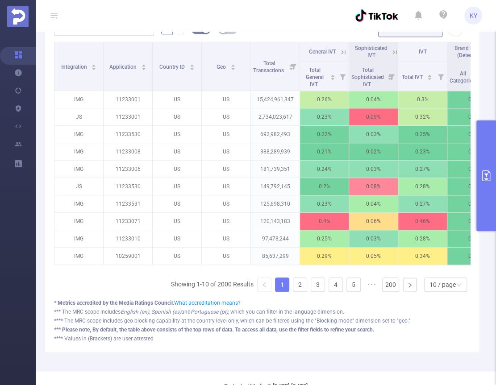
scroll to position [250, 0]
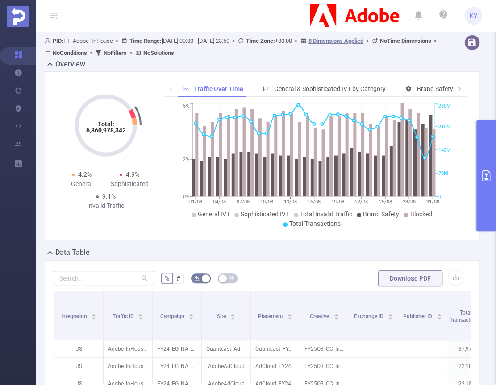
click at [482, 137] on button "primary" at bounding box center [486, 175] width 20 height 111
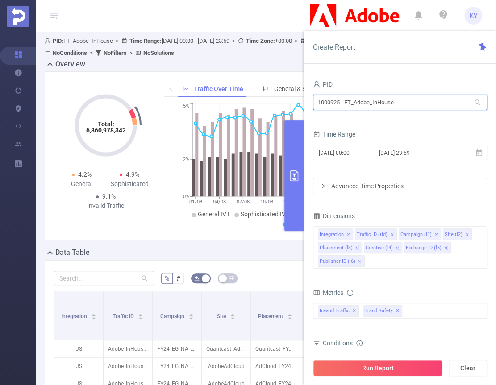
click at [395, 102] on input "1000925 - FT_Adobe_InHouse" at bounding box center [400, 103] width 174 height 16
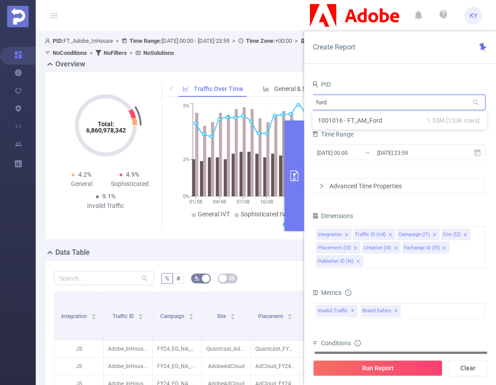
type input "ford"
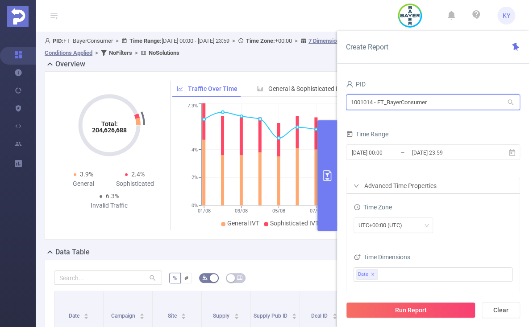
click at [411, 99] on input "1001014 - FT_BayerConsumer" at bounding box center [433, 103] width 174 height 16
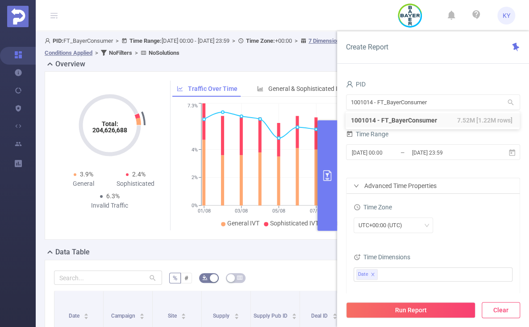
click at [495, 302] on div "Run Report Clear" at bounding box center [433, 311] width 192 height 34
click at [495, 309] on button "Clear" at bounding box center [500, 310] width 38 height 16
type input "[DATE] 14:00"
type input "[DATE] 14:59"
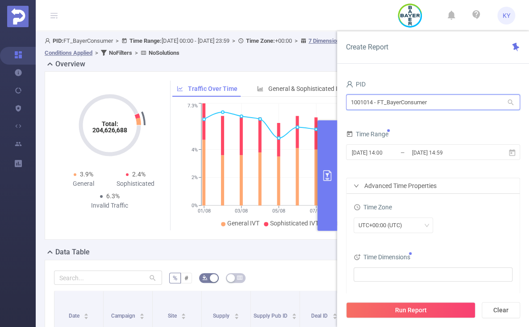
click at [410, 95] on input "1001014 - FT_BayerConsumer" at bounding box center [433, 103] width 174 height 16
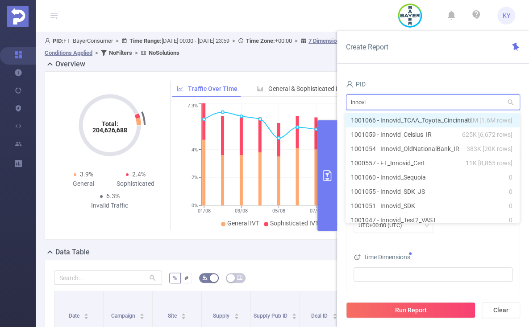
type input "innovid"
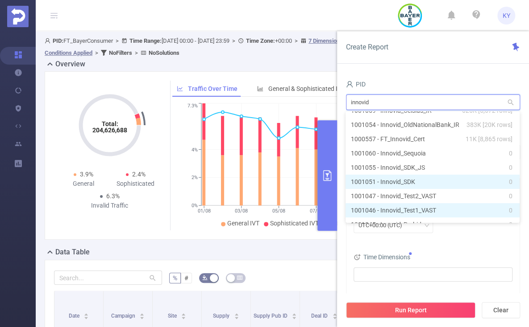
scroll to position [35, 0]
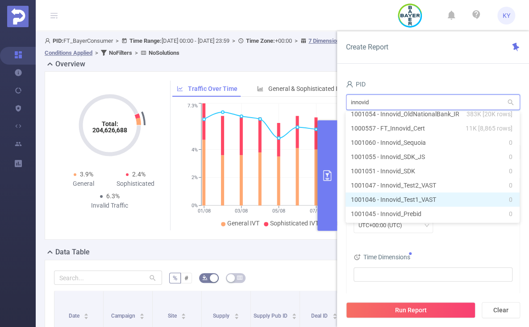
click at [436, 201] on li "1001046 - Innovid_Test1_VAST 0" at bounding box center [432, 200] width 174 height 14
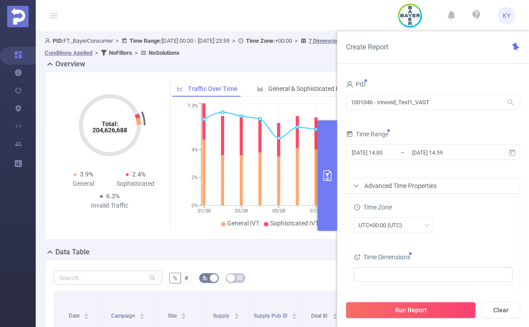
click at [452, 310] on button "Run Report" at bounding box center [410, 310] width 129 height 16
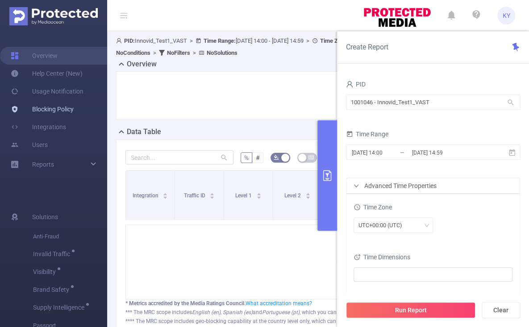
click at [22, 109] on link "Blocking Policy" at bounding box center [42, 109] width 63 height 18
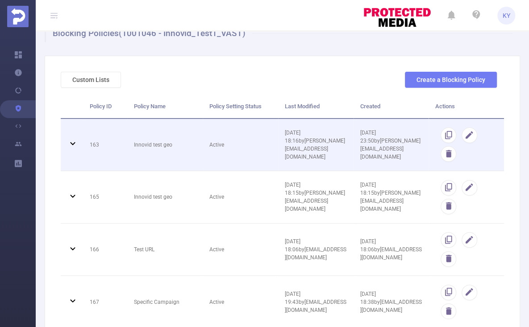
scroll to position [23, 0]
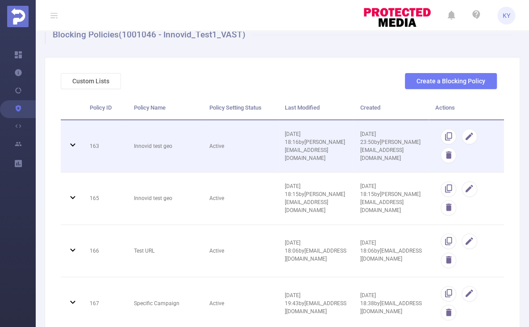
click at [209, 145] on span "Active" at bounding box center [216, 146] width 15 height 6
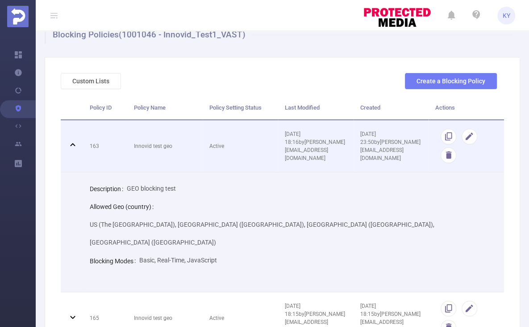
click at [199, 166] on td "Innovid test geo" at bounding box center [164, 146] width 75 height 53
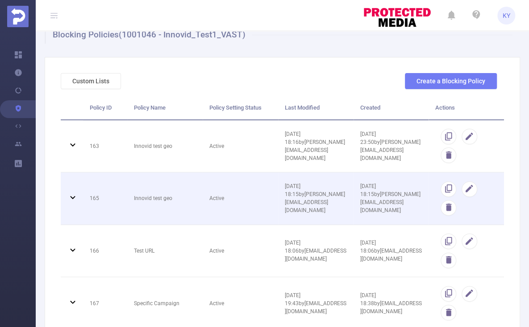
click at [203, 203] on td "Active" at bounding box center [240, 199] width 75 height 53
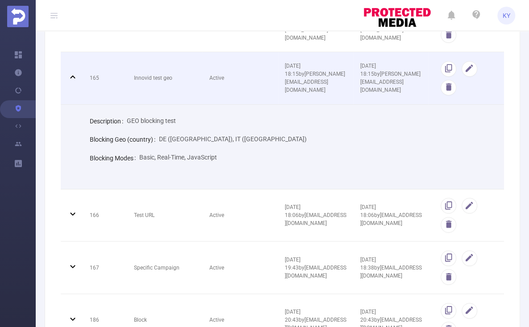
scroll to position [223, 0]
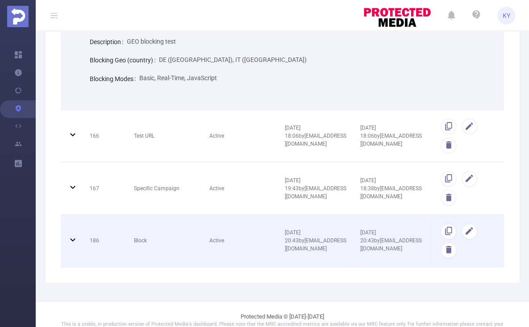
click at [198, 237] on td "Block" at bounding box center [164, 241] width 75 height 53
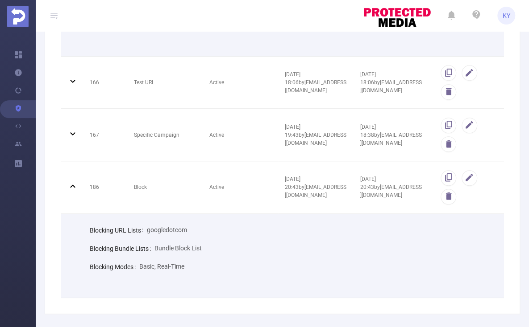
scroll to position [287, 0]
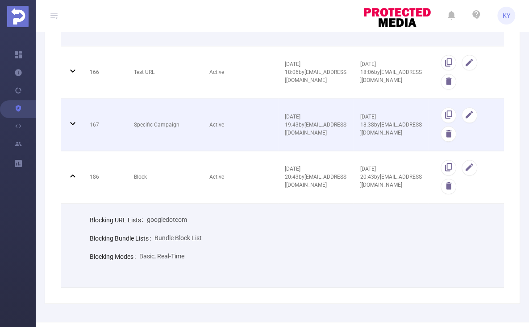
click at [199, 131] on td "Specific Campaign" at bounding box center [164, 125] width 75 height 53
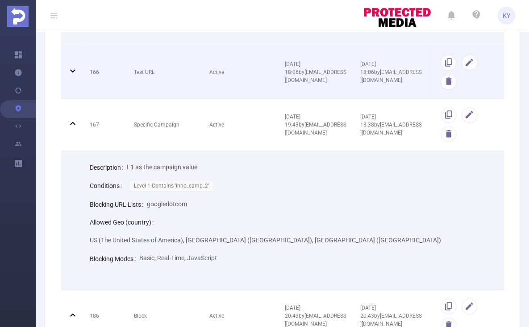
click at [203, 79] on td "Active" at bounding box center [240, 72] width 75 height 53
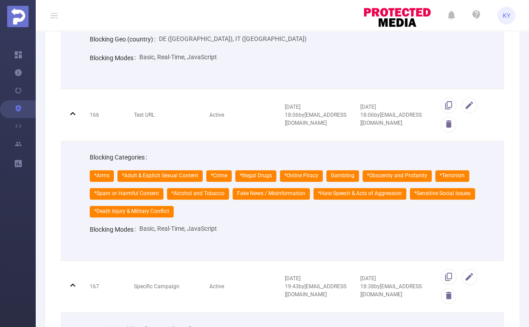
scroll to position [0, 0]
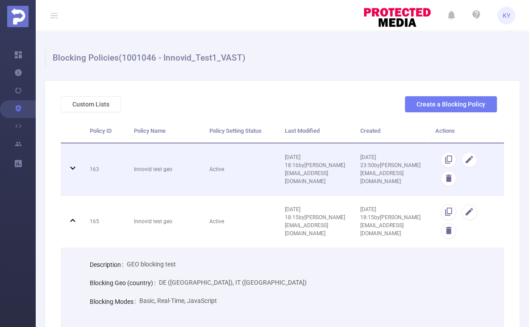
click at [189, 170] on td "Innovid test geo" at bounding box center [164, 170] width 75 height 53
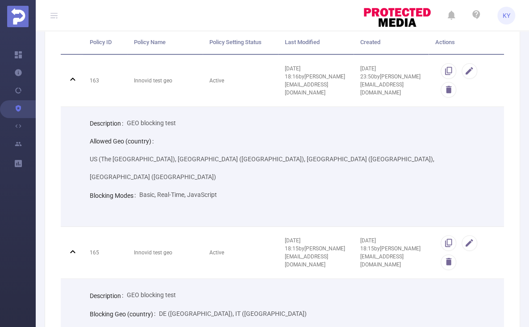
scroll to position [99, 0]
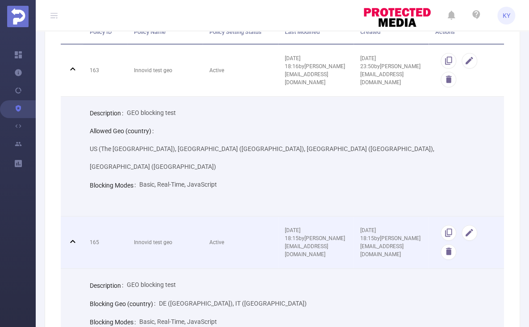
click at [228, 217] on td "Active" at bounding box center [240, 243] width 75 height 53
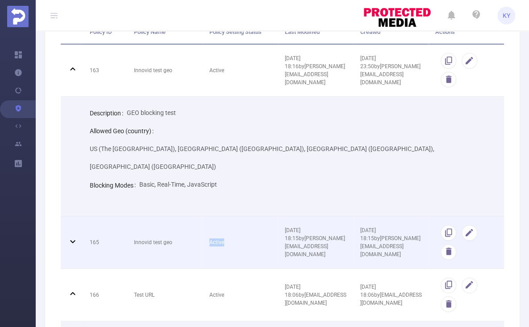
click at [228, 217] on td "Active" at bounding box center [240, 243] width 75 height 53
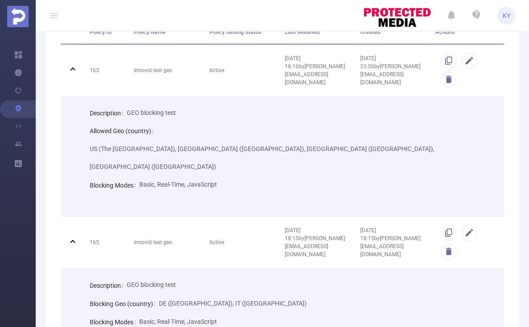
click at [217, 300] on span "DE (Germany), IT (Italy)" at bounding box center [233, 303] width 148 height 7
drag, startPoint x: 235, startPoint y: 269, endPoint x: 181, endPoint y: 263, distance: 54.3
click at [181, 295] on div "Blocking Geo (country) DE (Germany), IT (Italy)" at bounding box center [290, 304] width 400 height 18
click at [210, 300] on span "DE (Germany), IT (Italy)" at bounding box center [233, 303] width 148 height 7
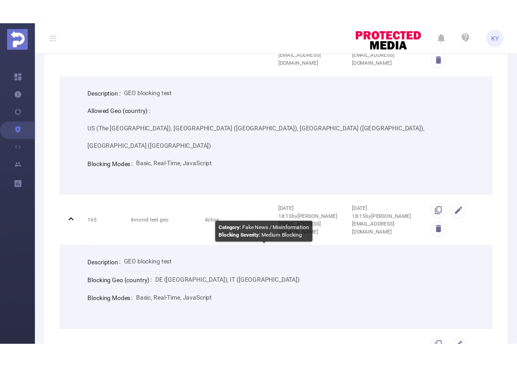
scroll to position [0, 0]
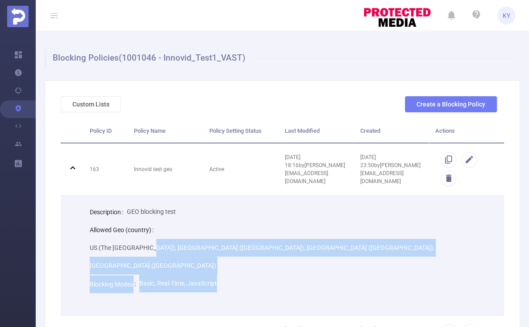
drag, startPoint x: 218, startPoint y: 229, endPoint x: 267, endPoint y: 242, distance: 50.7
click at [267, 242] on div "Description GEO blocking test Allowed Geo (country) US (The United States of Am…" at bounding box center [289, 248] width 407 height 91
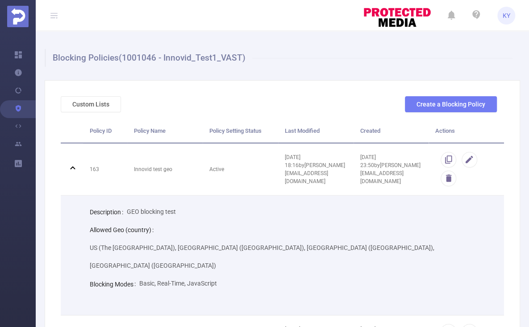
click at [267, 275] on div "Blocking Modes Basic, Real-Time, JavaScript" at bounding box center [290, 284] width 400 height 18
drag, startPoint x: 215, startPoint y: 237, endPoint x: 204, endPoint y: 236, distance: 10.8
click at [208, 236] on div "Allowed Geo (country) US (The United States of America), CA (Canada), FR (Franc…" at bounding box center [290, 248] width 400 height 54
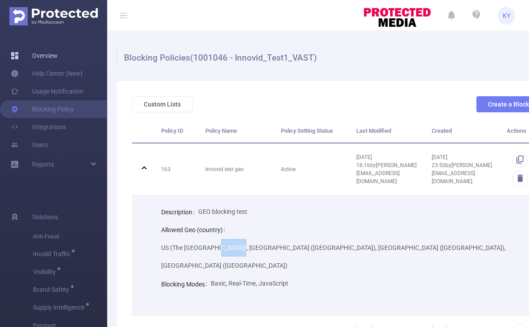
click at [25, 55] on link "Overview" at bounding box center [34, 56] width 47 height 18
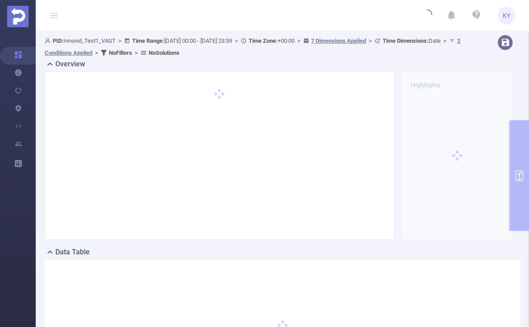
type input "2025-08-01 00:00"
type input "2025-08-15 23:59"
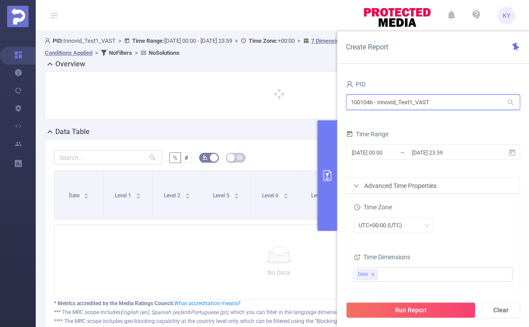
click at [435, 107] on input "1001046 - Innovid_Test1_VAST" at bounding box center [433, 103] width 174 height 16
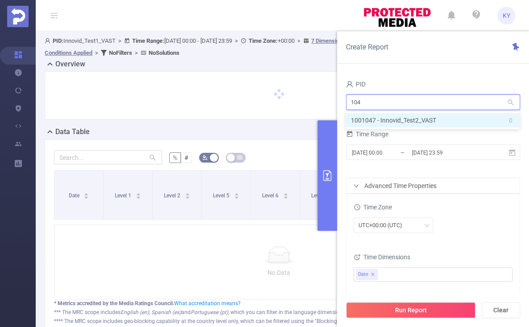
type input "1047"
click at [415, 120] on li "1001047 - Innovid_Test2_VAST 0" at bounding box center [432, 120] width 174 height 14
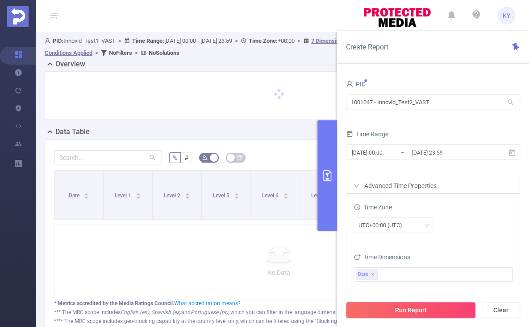
click at [438, 306] on button "Run Report" at bounding box center [410, 310] width 129 height 16
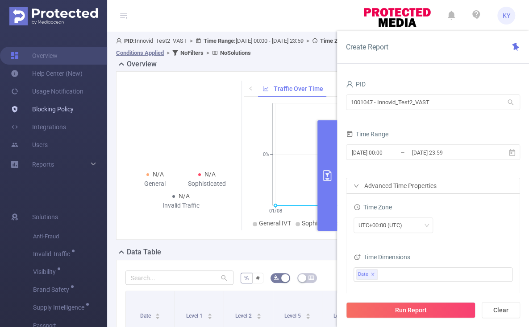
click at [41, 108] on link "Blocking Policy" at bounding box center [42, 109] width 63 height 18
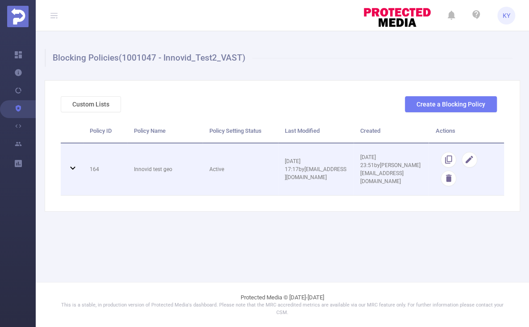
click at [193, 157] on td "Innovid test geo" at bounding box center [164, 170] width 75 height 53
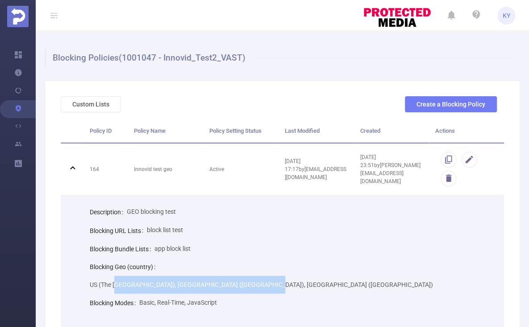
drag, startPoint x: 248, startPoint y: 261, endPoint x: 337, endPoint y: 265, distance: 88.9
click at [337, 265] on div "Blocking Geo (country) US (The United States of America), CA (Canada), IL (Isra…" at bounding box center [290, 276] width 400 height 36
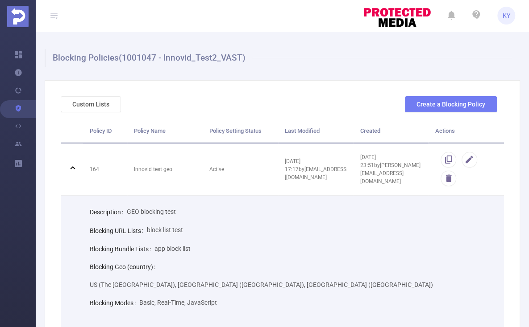
click at [337, 265] on div "Blocking Geo (country) US (The United States of America), CA (Canada), IL (Isra…" at bounding box center [290, 276] width 400 height 36
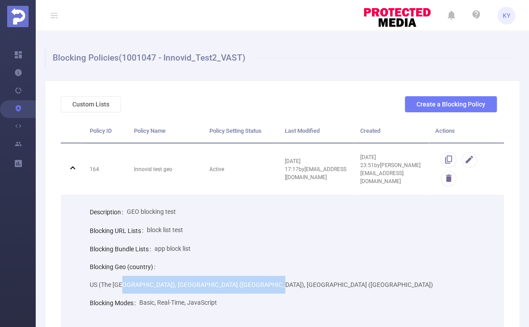
drag, startPoint x: 313, startPoint y: 269, endPoint x: 190, endPoint y: 267, distance: 122.7
click at [190, 267] on div "Blocking Geo (country) US (The United States of America), CA (Canada), IL (Isra…" at bounding box center [290, 276] width 400 height 36
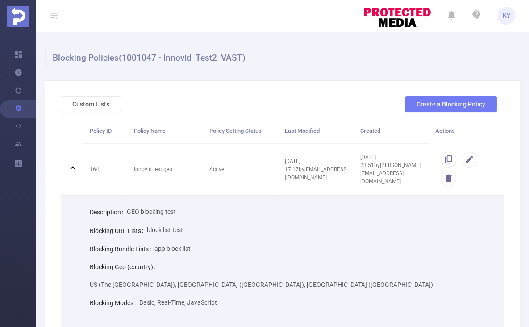
drag, startPoint x: 189, startPoint y: 268, endPoint x: 160, endPoint y: 238, distance: 41.3
click at [188, 281] on span "US (The United States of America), CA (Canada), IL (Israel)" at bounding box center [261, 284] width 343 height 7
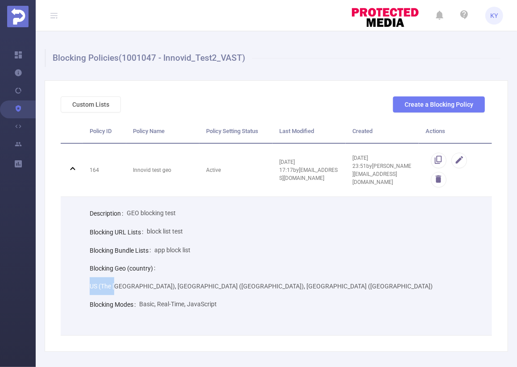
drag, startPoint x: 155, startPoint y: 266, endPoint x: 187, endPoint y: 267, distance: 32.1
click at [187, 267] on div "Blocking Geo (country) US (The United States of America), CA (Canada), IL (Isra…" at bounding box center [284, 277] width 389 height 36
click at [187, 282] on span "US (The United States of America), CA (Canada), IL (Israel)" at bounding box center [261, 285] width 343 height 7
click at [94, 103] on button "Custom Lists" at bounding box center [91, 104] width 60 height 16
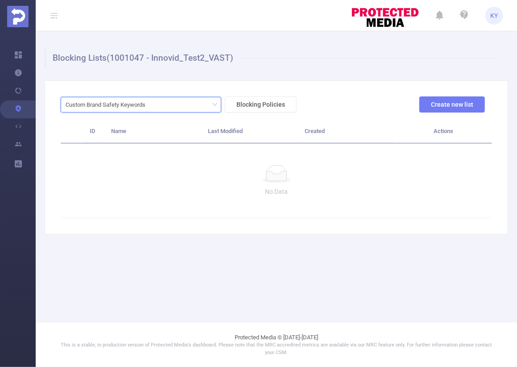
click at [114, 104] on div "Custom Brand Safety Keywords" at bounding box center [109, 104] width 86 height 15
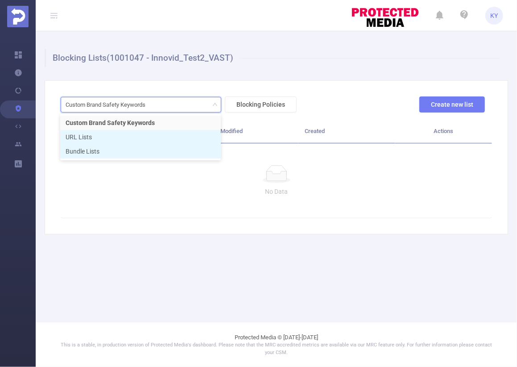
click at [108, 144] on li "Bundle Lists" at bounding box center [140, 151] width 161 height 14
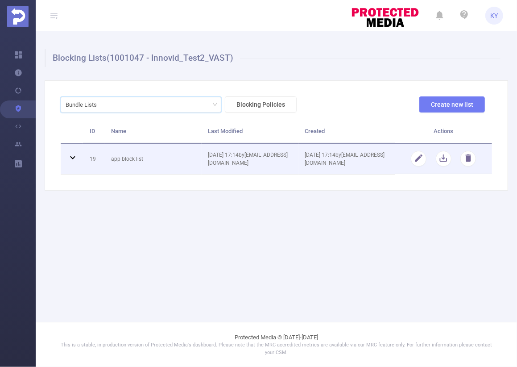
click at [119, 161] on td "app block list" at bounding box center [152, 159] width 97 height 31
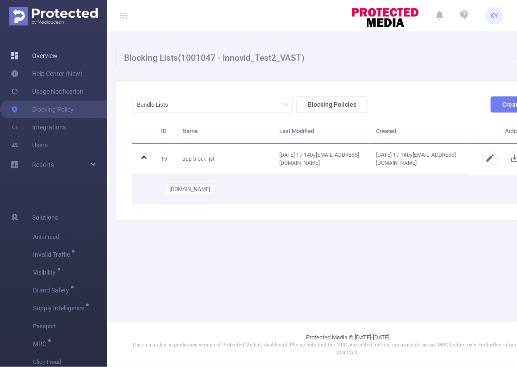
click at [30, 55] on link "Overview" at bounding box center [34, 56] width 47 height 18
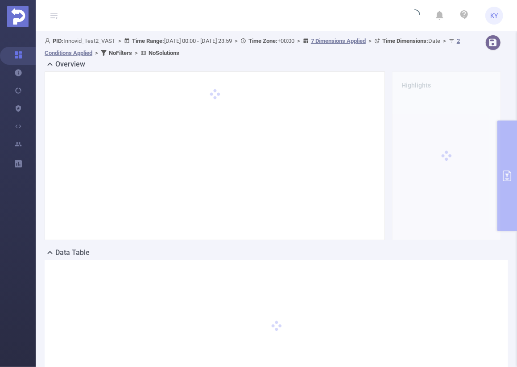
type input "2025-08-01 00:00"
type input "2025-08-15 23:59"
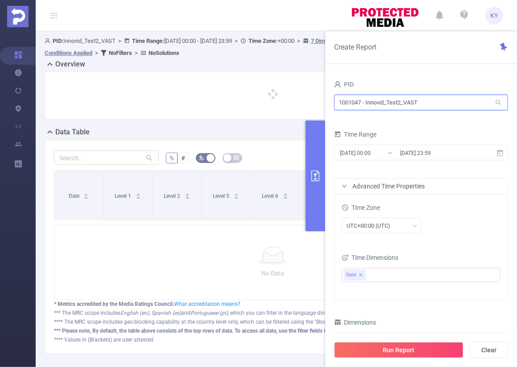
click at [412, 103] on input "1001047 - Innovid_Test2_VAST" at bounding box center [421, 103] width 174 height 16
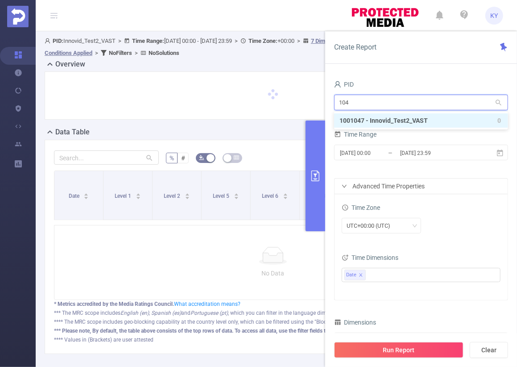
type input "1045"
click at [416, 122] on li "1001045 - Innovid_Prebid 0" at bounding box center [421, 120] width 174 height 14
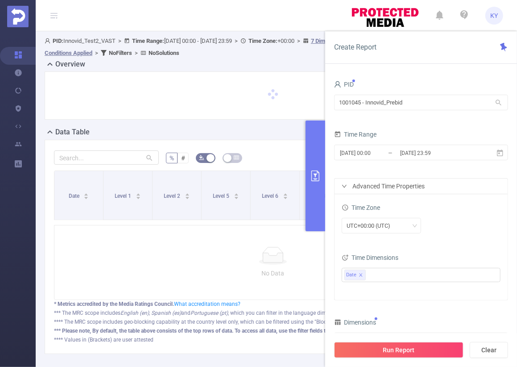
click at [439, 341] on div "Run Report Clear" at bounding box center [421, 350] width 192 height 34
click at [440, 347] on button "Run Report" at bounding box center [398, 350] width 129 height 16
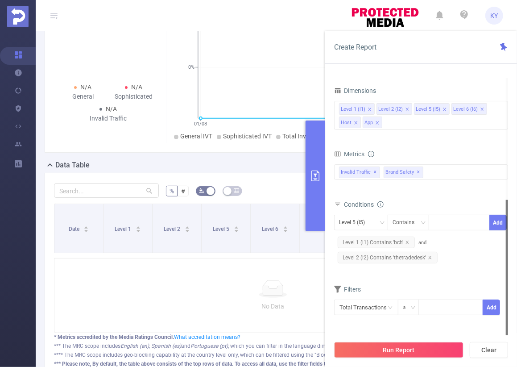
scroll to position [160, 0]
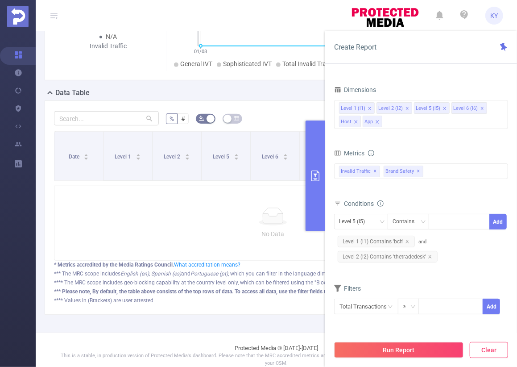
click at [484, 342] on button "Clear" at bounding box center [489, 350] width 38 height 16
type input "2025-09-03 14:00"
type input "2025-09-03 14:59"
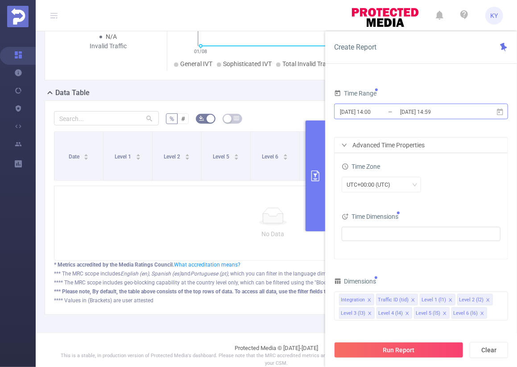
click at [434, 114] on input "2025-09-03 14:59" at bounding box center [435, 112] width 72 height 12
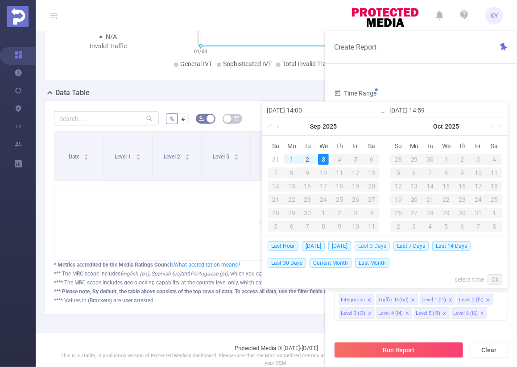
click at [375, 244] on span "Last 3 Days" at bounding box center [372, 246] width 35 height 10
type input "[DATE] 00:00"
type input "[DATE] 23:59"
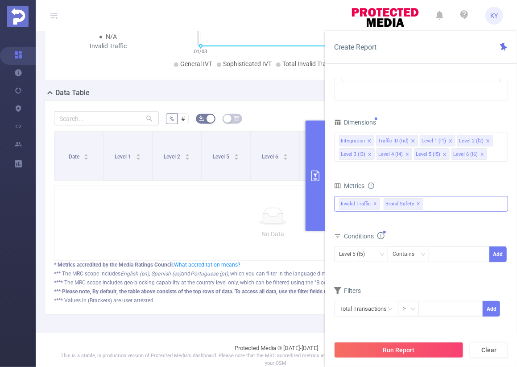
click at [433, 204] on div "Invalid Traffic ✕ Brand Safety ✕" at bounding box center [421, 204] width 174 height 16
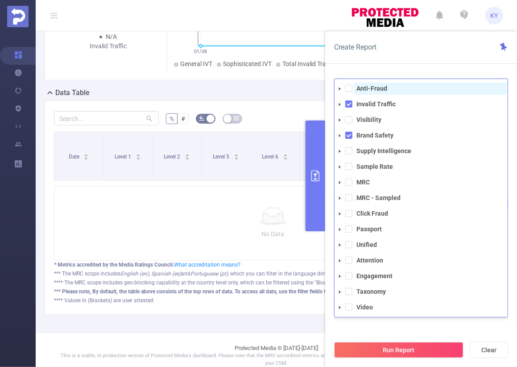
click at [351, 88] on span at bounding box center [348, 88] width 7 height 7
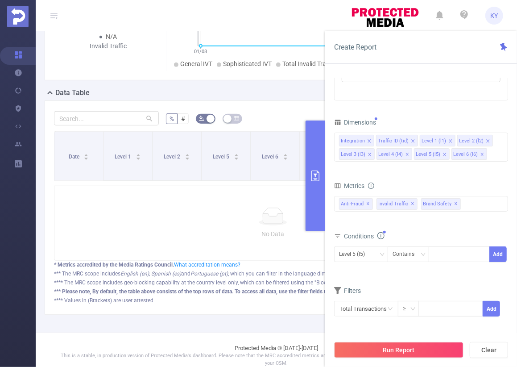
click at [409, 60] on div "Create Report" at bounding box center [421, 47] width 192 height 33
click at [434, 340] on div "Run Report Clear" at bounding box center [421, 350] width 192 height 34
click at [432, 346] on button "Run Report" at bounding box center [398, 350] width 129 height 16
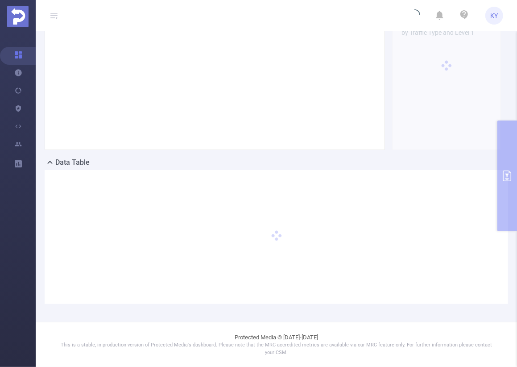
scroll to position [90, 0]
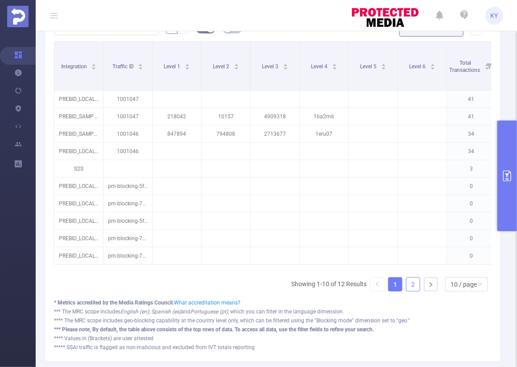
click at [408, 279] on div "Integration Traffic ID Level 1 Level 2 Level 3 Level 4 Level 5 Level 6 Total Tr…" at bounding box center [273, 169] width 438 height 257
click at [406, 285] on link "2" at bounding box center [412, 283] width 13 height 13
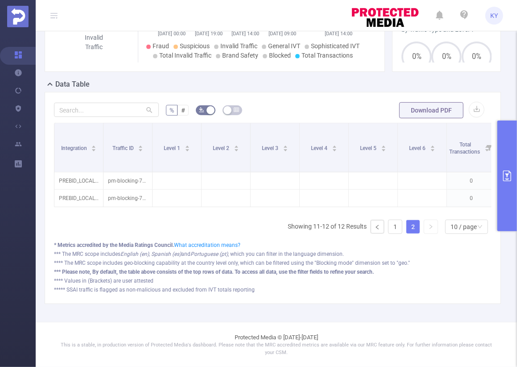
scroll to position [171, 0]
click at [389, 229] on link "1" at bounding box center [395, 226] width 13 height 13
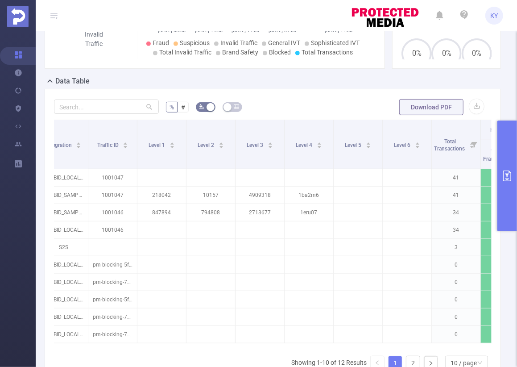
scroll to position [0, 0]
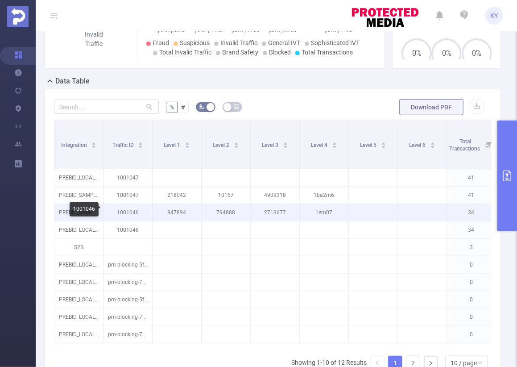
click at [120, 211] on p "1001046" at bounding box center [127, 212] width 49 height 17
click at [120, 210] on p "1001046" at bounding box center [127, 212] width 49 height 17
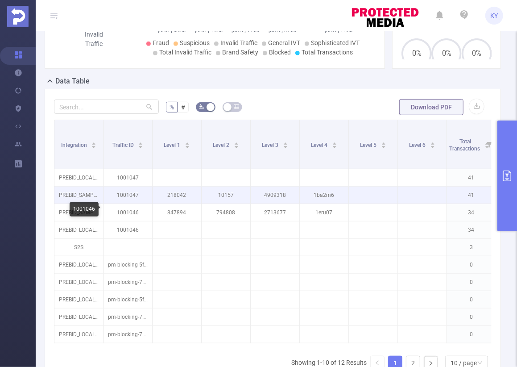
click at [125, 190] on p "1001047" at bounding box center [127, 194] width 49 height 17
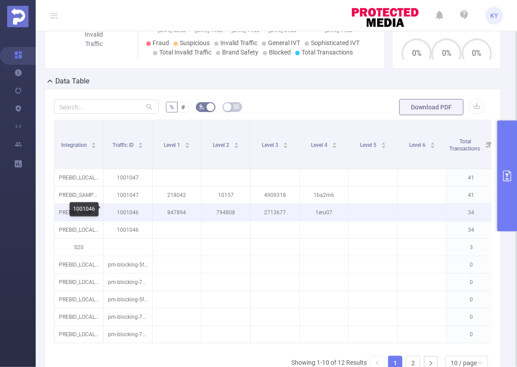
click at [125, 207] on p "1001046" at bounding box center [127, 212] width 49 height 17
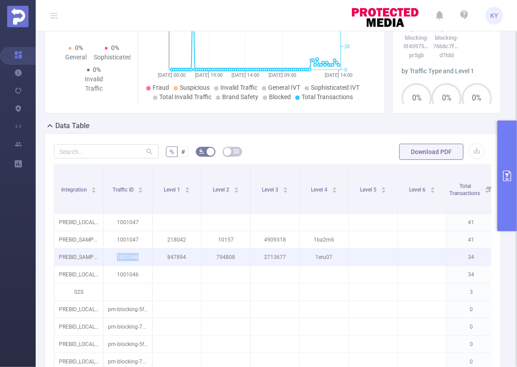
scroll to position [134, 0]
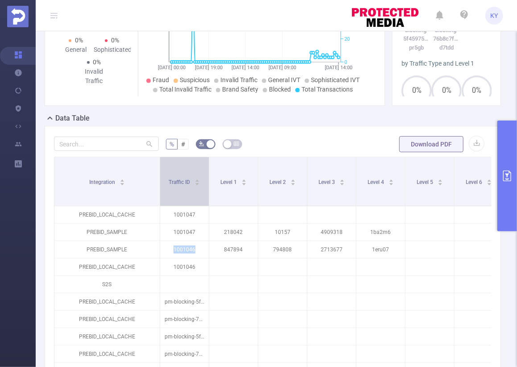
drag, startPoint x: 101, startPoint y: 179, endPoint x: 158, endPoint y: 179, distance: 56.7
click at [158, 179] on span at bounding box center [159, 181] width 4 height 49
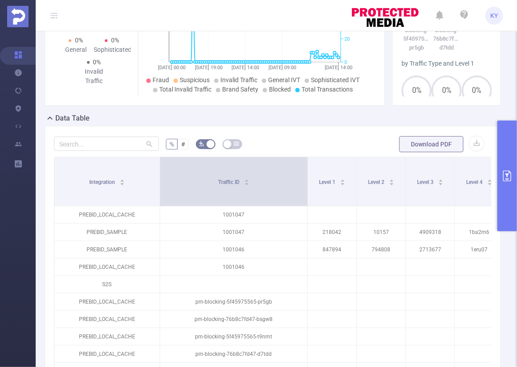
drag, startPoint x: 208, startPoint y: 182, endPoint x: 277, endPoint y: 184, distance: 69.6
click at [305, 184] on span at bounding box center [307, 181] width 4 height 49
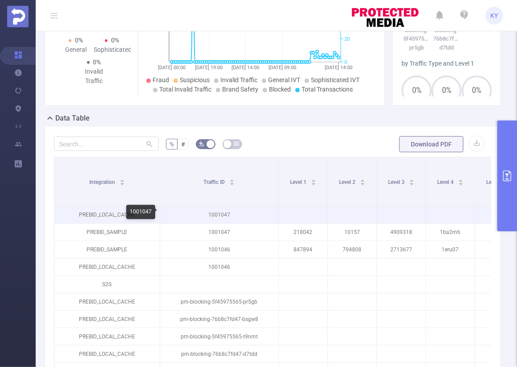
click at [218, 213] on p "1001047" at bounding box center [219, 214] width 118 height 17
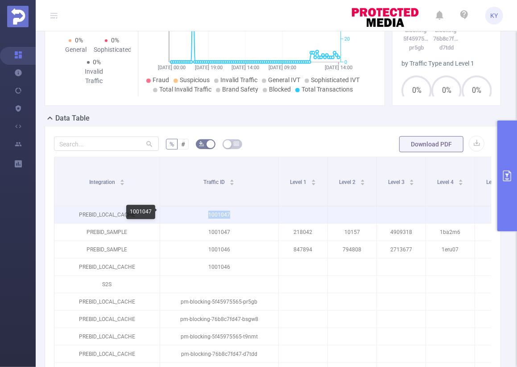
click at [218, 213] on p "1001047" at bounding box center [219, 214] width 118 height 17
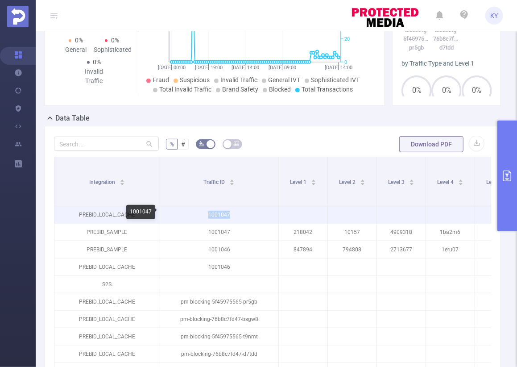
click at [218, 213] on p "1001047" at bounding box center [219, 214] width 118 height 17
click at [222, 215] on p "1001047" at bounding box center [219, 214] width 118 height 17
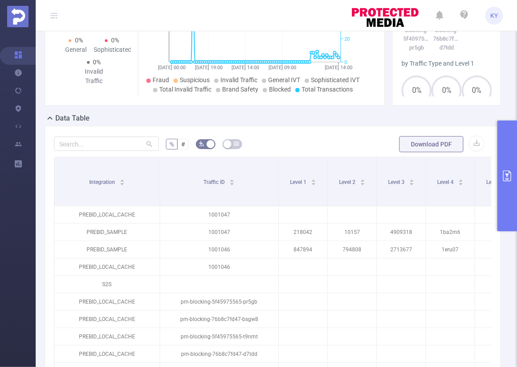
click at [301, 129] on div "% # Download PDF Integration Traffic ID Level 1 Level 2 Level 3 Level 4 Level 5…" at bounding box center [273, 301] width 456 height 351
click at [110, 143] on input "text" at bounding box center [106, 143] width 105 height 14
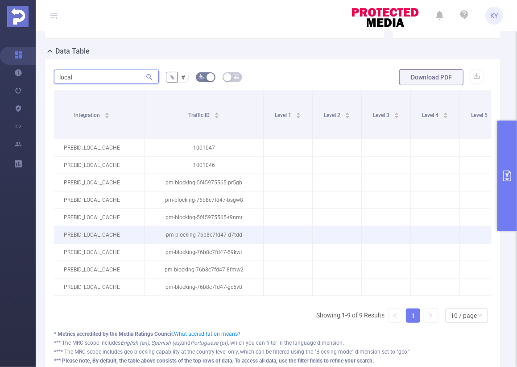
scroll to position [0, 0]
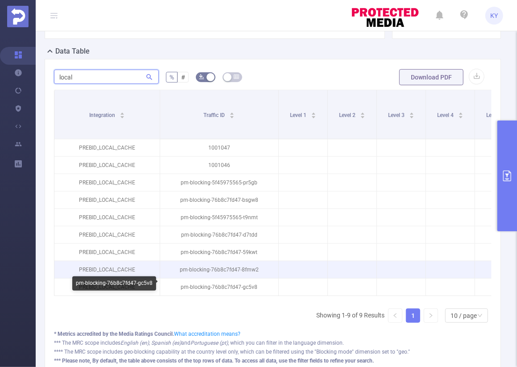
type input "local"
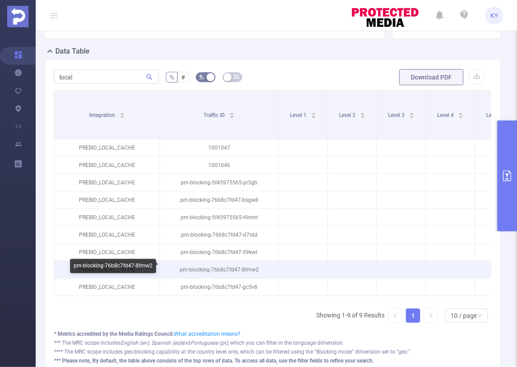
click at [233, 268] on p "pm-blocking-76b8c7fd47-8fmw2" at bounding box center [219, 269] width 118 height 17
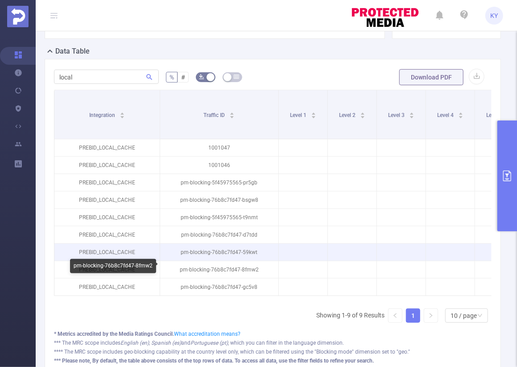
click at [240, 252] on p "pm-blocking-76b8c7fd47-59kwt" at bounding box center [219, 252] width 118 height 17
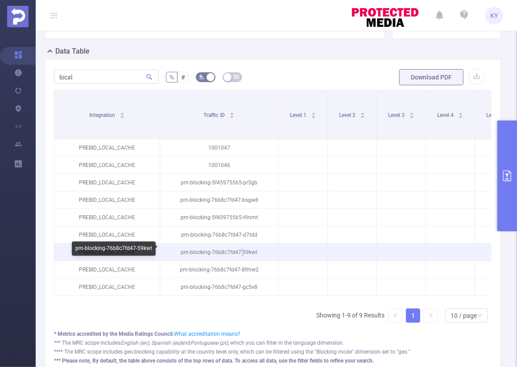
click at [240, 252] on p "pm-blocking-76b8c7fd47-59kwt" at bounding box center [219, 252] width 118 height 17
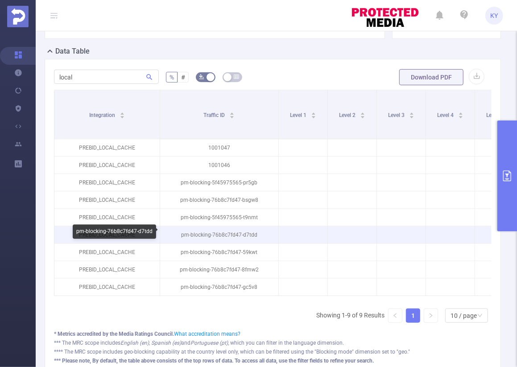
click at [244, 230] on p "pm-blocking-76b8c7fd47-d7tdd" at bounding box center [219, 234] width 118 height 17
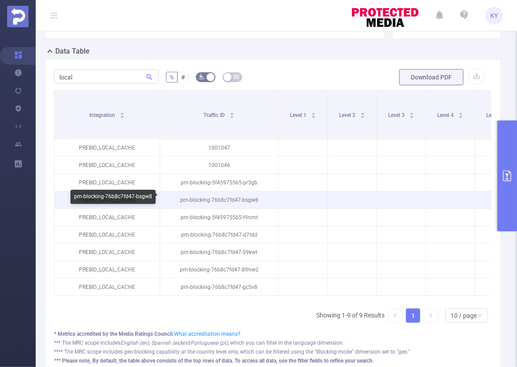
click at [236, 200] on p "pm-blocking-76b8c7fd47-bsgw8" at bounding box center [219, 199] width 118 height 17
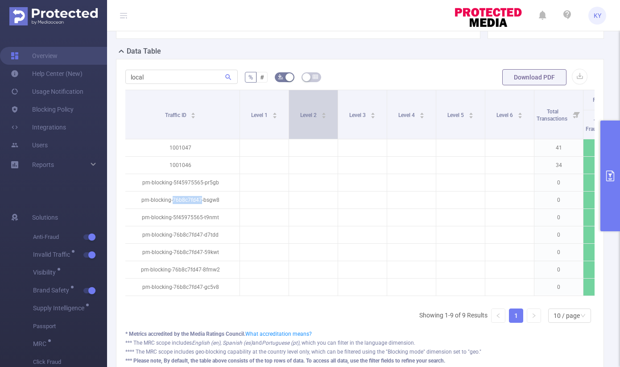
scroll to position [0, 119]
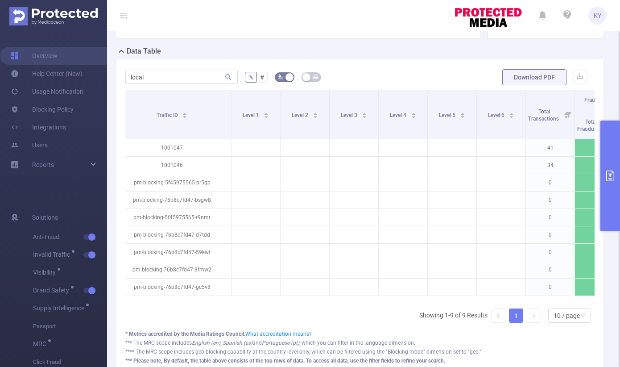
click at [128, 14] on icon at bounding box center [123, 15] width 11 height 31
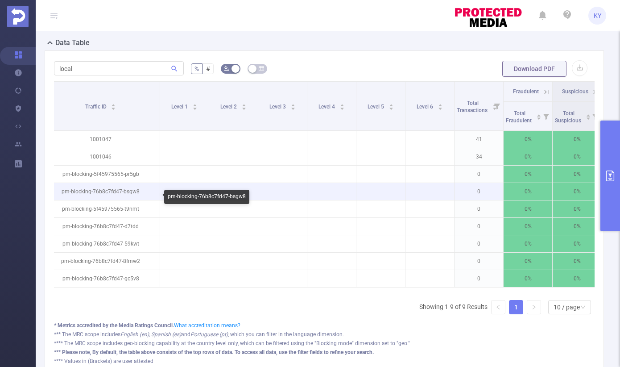
click at [116, 198] on p "pm-blocking-76b8c7fd47-bsgw8" at bounding box center [100, 191] width 118 height 17
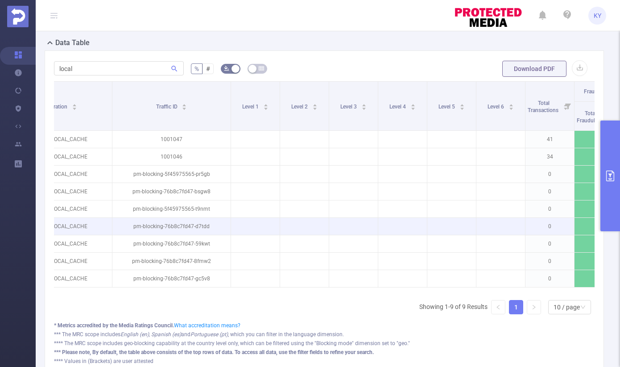
scroll to position [0, 47]
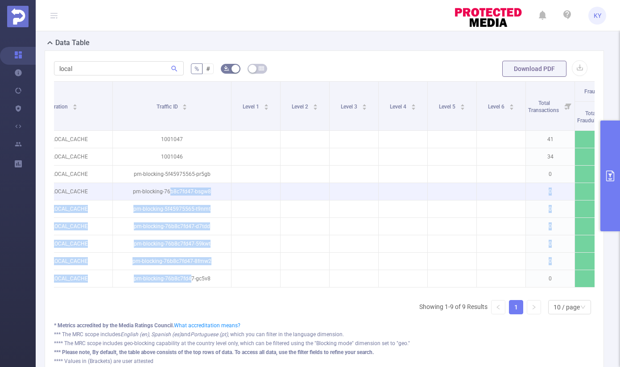
drag, startPoint x: 189, startPoint y: 281, endPoint x: 171, endPoint y: 195, distance: 87.9
click at [171, 195] on tbody "PREBID_LOCAL_CACHE 1001047 41 0% 0% 0% 0% 0% 0% 0% 0% 0% 0% PREBID_LOCAL_CACHE …" at bounding box center [536, 209] width 1059 height 157
click at [171, 195] on p "pm-blocking-76b8c7fd47-bsgw8" at bounding box center [172, 191] width 118 height 17
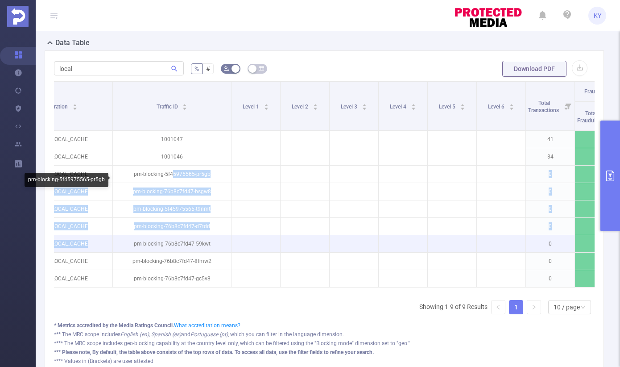
drag, startPoint x: 180, startPoint y: 191, endPoint x: 194, endPoint y: 245, distance: 55.9
click at [194, 244] on tbody "PREBID_LOCAL_CACHE 1001047 41 0% 0% 0% 0% 0% 0% 0% 0% 0% 0% PREBID_LOCAL_CACHE …" at bounding box center [536, 209] width 1059 height 157
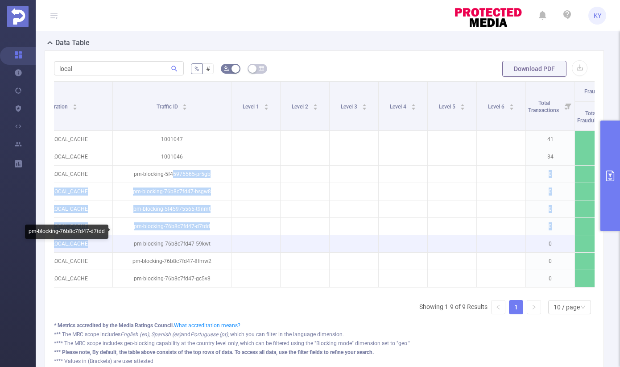
click at [194, 245] on p "pm-blocking-76b8c7fd47-59kwt" at bounding box center [172, 243] width 118 height 17
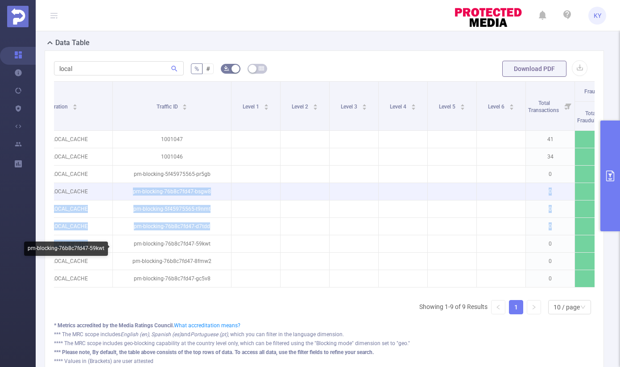
drag, startPoint x: 194, startPoint y: 245, endPoint x: 162, endPoint y: 191, distance: 63.2
click at [162, 191] on tbody "PREBID_LOCAL_CACHE 1001047 41 0% 0% 0% 0% 0% 0% 0% 0% 0% 0% PREBID_LOCAL_CACHE …" at bounding box center [536, 209] width 1059 height 157
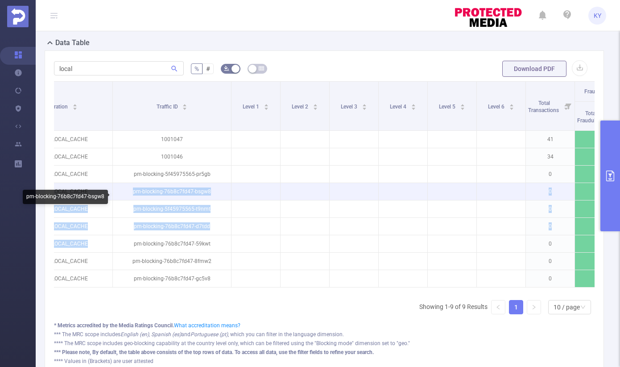
click at [162, 191] on p "pm-blocking-76b8c7fd47-bsgw8" at bounding box center [172, 191] width 118 height 17
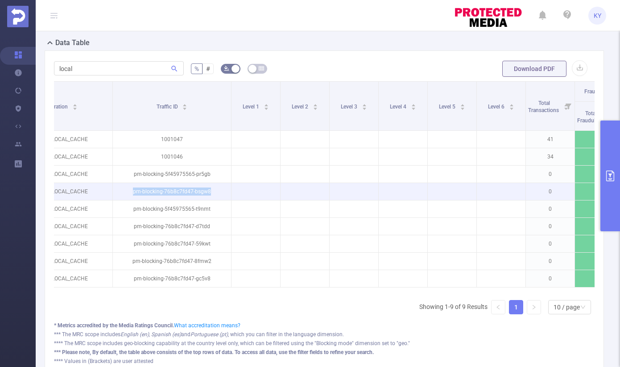
click at [198, 195] on p "pm-blocking-76b8c7fd47-bsgw8" at bounding box center [172, 191] width 118 height 17
click at [198, 194] on p "pm-blocking-76b8c7fd47-bsgw8" at bounding box center [172, 191] width 118 height 17
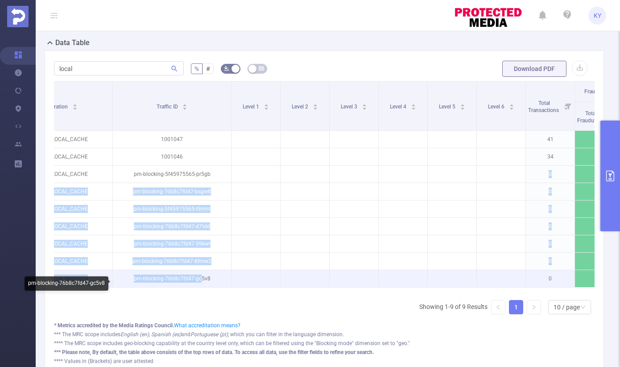
drag, startPoint x: 188, startPoint y: 186, endPoint x: 200, endPoint y: 281, distance: 94.8
click at [200, 281] on tbody "PREBID_LOCAL_CACHE 1001047 41 0% 0% 0% 0% 0% 0% 0% 0% 0% 0% PREBID_LOCAL_CACHE …" at bounding box center [536, 209] width 1059 height 157
click at [200, 281] on p "pm-blocking-76b8c7fd47-gc5v8" at bounding box center [172, 278] width 118 height 17
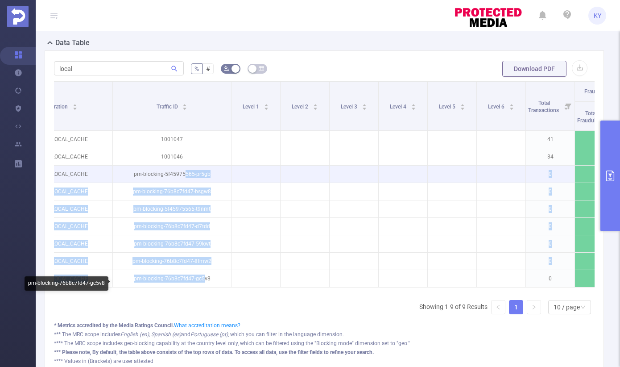
drag, startPoint x: 203, startPoint y: 282, endPoint x: 183, endPoint y: 182, distance: 102.7
click at [183, 182] on tbody "PREBID_LOCAL_CACHE 1001047 41 0% 0% 0% 0% 0% 0% 0% 0% 0% 0% PREBID_LOCAL_CACHE …" at bounding box center [536, 209] width 1059 height 157
click at [183, 182] on p "pm-blocking-5f45975565-pr5gb" at bounding box center [172, 173] width 118 height 17
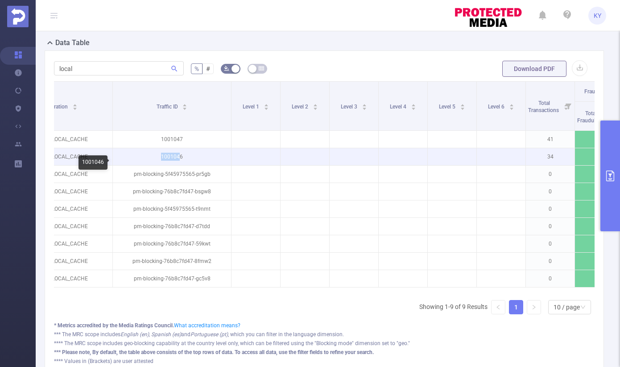
drag, startPoint x: 165, startPoint y: 162, endPoint x: 158, endPoint y: 161, distance: 6.7
click at [158, 161] on p "1001046" at bounding box center [172, 156] width 118 height 17
click at [159, 161] on p "1001046" at bounding box center [172, 156] width 118 height 17
drag, startPoint x: 156, startPoint y: 142, endPoint x: 182, endPoint y: 168, distance: 36.3
click at [182, 168] on tbody "PREBID_LOCAL_CACHE 1001047 41 0% 0% 0% 0% 0% 0% 0% 0% 0% 0% PREBID_LOCAL_CACHE …" at bounding box center [536, 209] width 1059 height 157
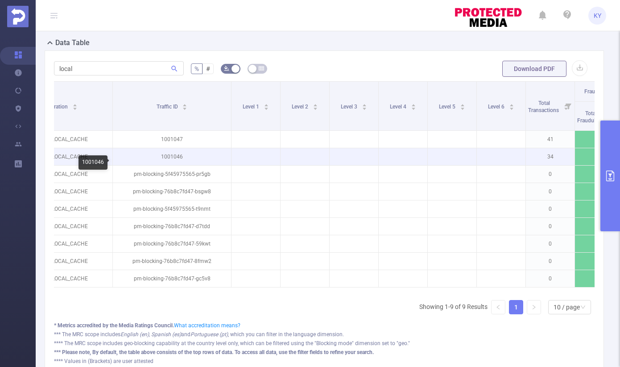
click at [186, 164] on p "1001046" at bounding box center [172, 156] width 118 height 17
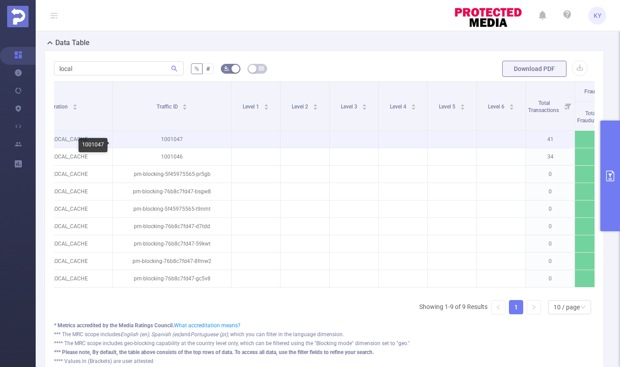
click at [176, 145] on p "1001047" at bounding box center [172, 139] width 118 height 17
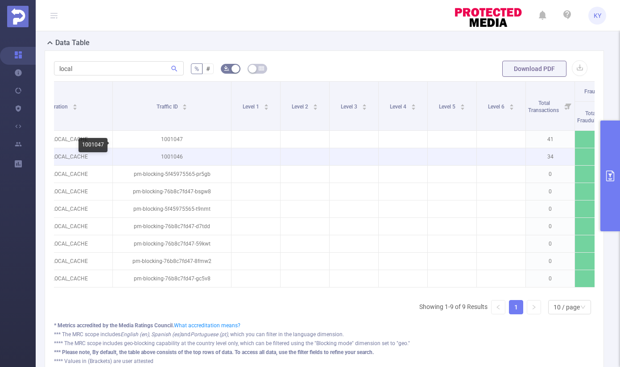
click at [177, 162] on p "1001046" at bounding box center [172, 156] width 118 height 17
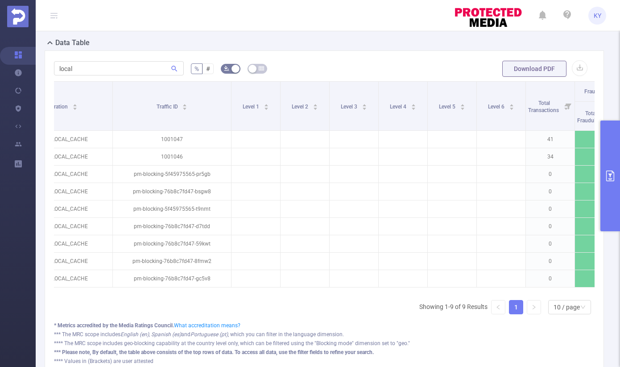
click at [135, 58] on div "local % # Download PDF Integration Traffic ID Level 1 Level 2 Level 3 Level 4 L…" at bounding box center [324, 217] width 559 height 334
click at [123, 72] on input "local" at bounding box center [119, 68] width 130 height 14
click at [317, 73] on form "local % # Download PDF" at bounding box center [324, 69] width 541 height 18
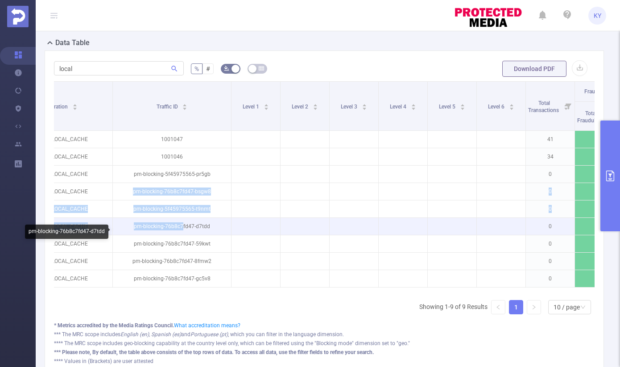
drag, startPoint x: 176, startPoint y: 190, endPoint x: 181, endPoint y: 233, distance: 43.1
click at [182, 232] on tbody "PREBID_LOCAL_CACHE 1001047 41 0% 0% 0% 0% 0% 0% 0% 0% 0% 0% PREBID_LOCAL_CACHE …" at bounding box center [536, 209] width 1059 height 157
click at [181, 233] on p "pm-blocking-76b8c7fd47-d7tdd" at bounding box center [172, 226] width 118 height 17
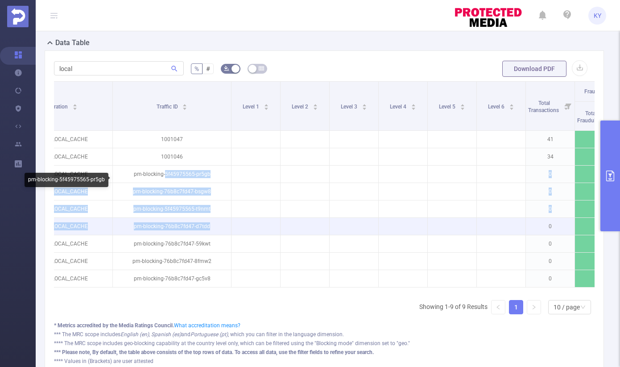
drag, startPoint x: 166, startPoint y: 181, endPoint x: 186, endPoint y: 238, distance: 60.1
click at [186, 238] on tbody "PREBID_LOCAL_CACHE 1001047 41 0% 0% 0% 0% 0% 0% 0% 0% 0% 0% PREBID_LOCAL_CACHE …" at bounding box center [536, 209] width 1059 height 157
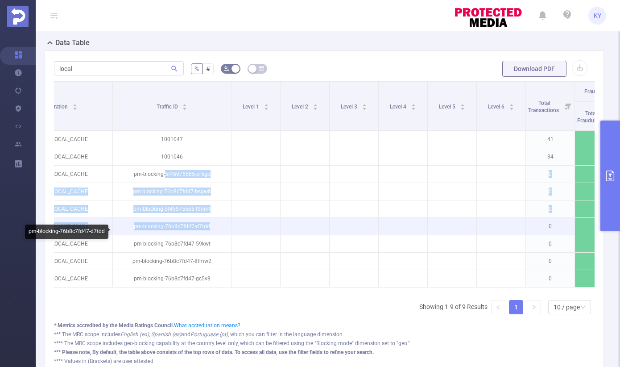
click at [186, 235] on p "pm-blocking-76b8c7fd47-d7tdd" at bounding box center [172, 226] width 118 height 17
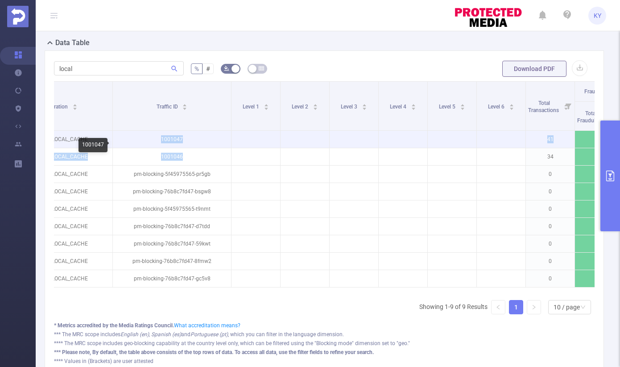
drag, startPoint x: 186, startPoint y: 166, endPoint x: 161, endPoint y: 145, distance: 32.3
click at [161, 145] on tbody "PREBID_LOCAL_CACHE 1001047 41 0% 0% 0% 0% 0% 0% 0% 0% 0% 0% PREBID_LOCAL_CACHE …" at bounding box center [536, 209] width 1059 height 157
click at [155, 145] on p "1001047" at bounding box center [172, 139] width 118 height 17
click at [173, 147] on p "1001047" at bounding box center [172, 139] width 118 height 17
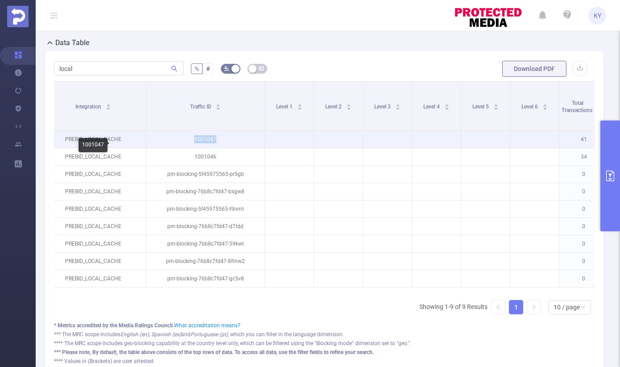
scroll to position [0, 0]
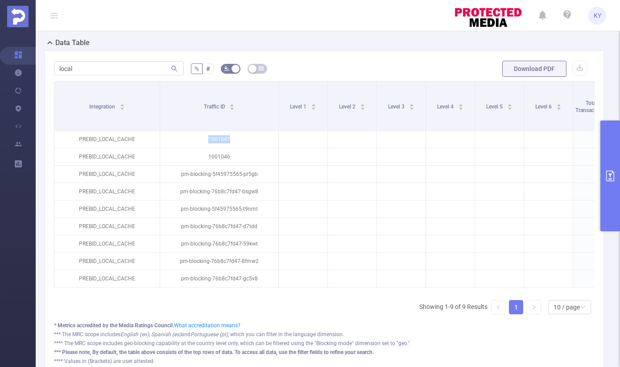
click at [357, 65] on div "local % # Download PDF Integration Traffic ID Level 1 Level 2 Level 3 Level 4 L…" at bounding box center [324, 217] width 559 height 334
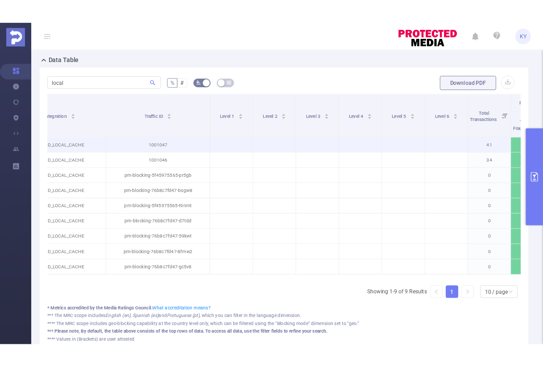
scroll to position [0, 12]
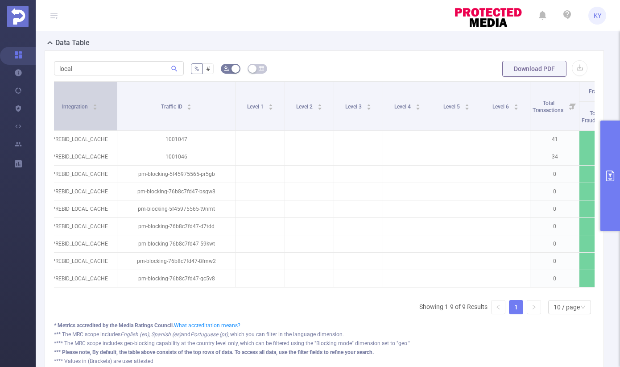
drag, startPoint x: 145, startPoint y: 116, endPoint x: 114, endPoint y: 117, distance: 31.2
click at [115, 117] on span at bounding box center [117, 106] width 4 height 49
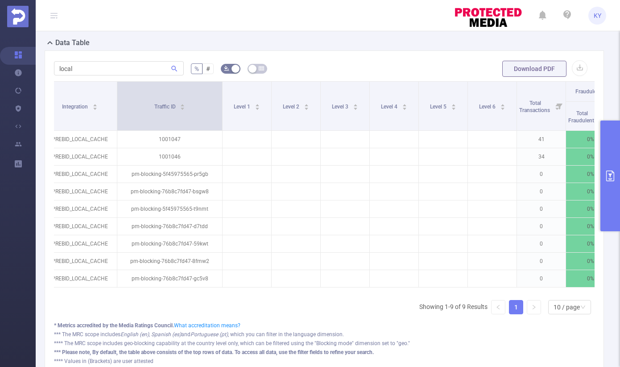
drag, startPoint x: 233, startPoint y: 120, endPoint x: 219, endPoint y: 121, distance: 13.5
click at [220, 121] on span at bounding box center [222, 106] width 4 height 49
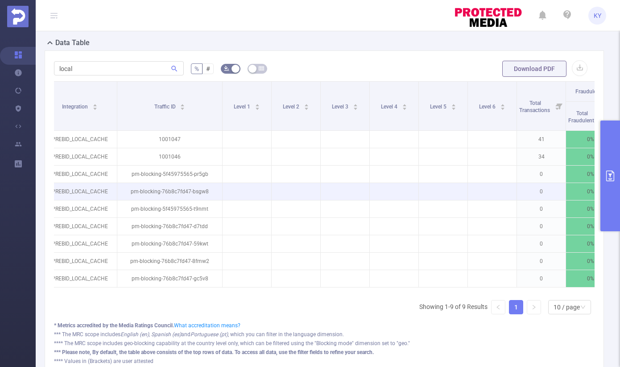
click at [212, 196] on p "pm-blocking-76b8c7fd47-bsgw8" at bounding box center [169, 191] width 105 height 17
click at [201, 198] on p "pm-blocking-76b8c7fd47-bsgw8" at bounding box center [169, 191] width 105 height 17
copy p "w"
click at [197, 200] on p "pm-blocking-76b8c7fd47-bsgw8" at bounding box center [169, 191] width 105 height 17
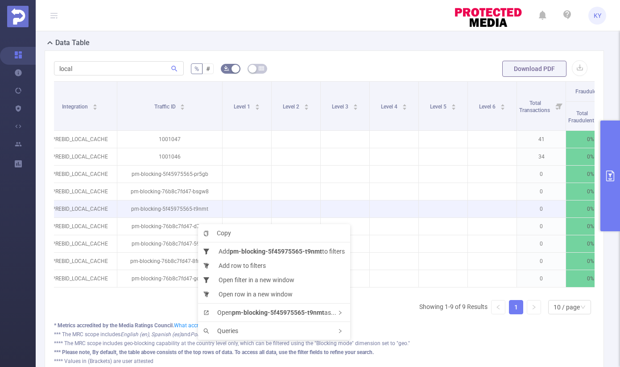
click at [187, 217] on p "pm-blocking-5f45975565-t9nmt" at bounding box center [169, 208] width 105 height 17
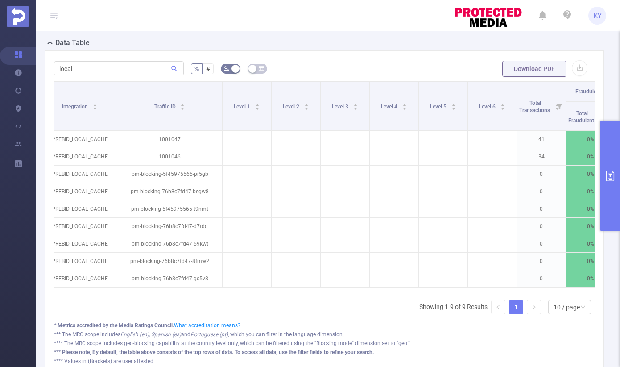
click at [383, 75] on form "local % # Download PDF" at bounding box center [324, 69] width 541 height 18
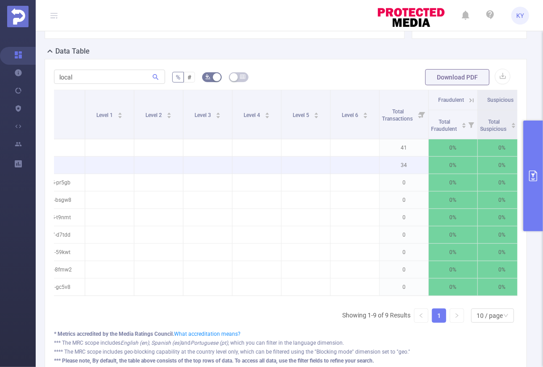
scroll to position [0, 0]
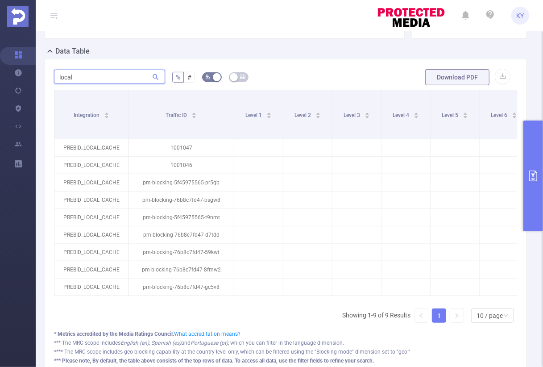
click at [114, 73] on input "local" at bounding box center [109, 77] width 111 height 14
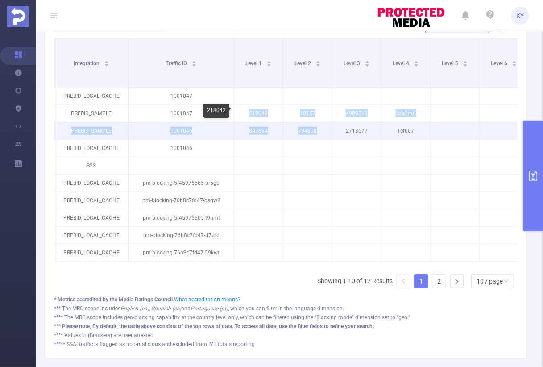
drag, startPoint x: 220, startPoint y: 116, endPoint x: 336, endPoint y: 126, distance: 116.0
click at [336, 126] on p "2713677" at bounding box center [356, 130] width 49 height 17
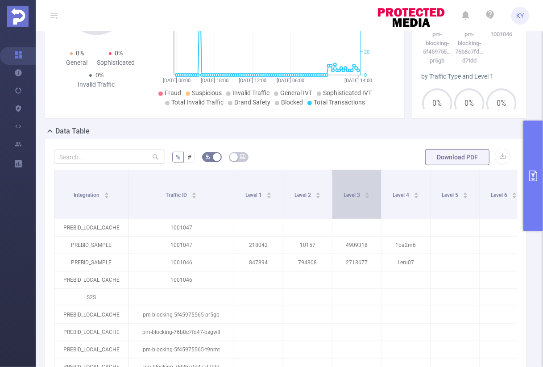
scroll to position [128, 0]
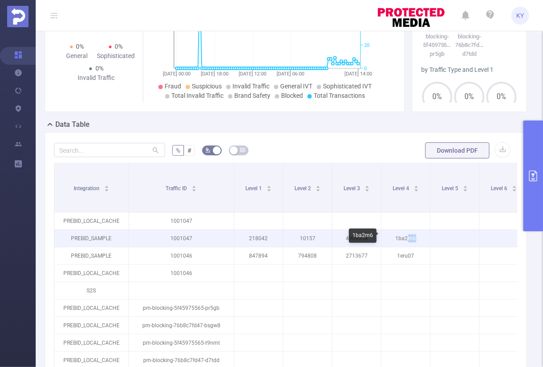
click at [417, 239] on p "1ba2m6" at bounding box center [405, 238] width 49 height 17
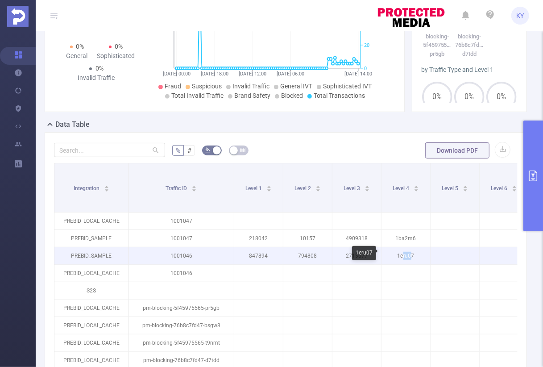
drag, startPoint x: 408, startPoint y: 253, endPoint x: 403, endPoint y: 254, distance: 5.0
click at [403, 254] on p "1eru07" at bounding box center [405, 255] width 49 height 17
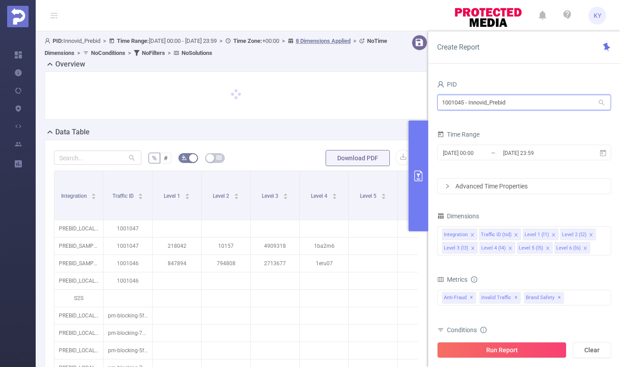
click at [510, 104] on input "1001045 - Innovid_Prebid" at bounding box center [524, 103] width 174 height 16
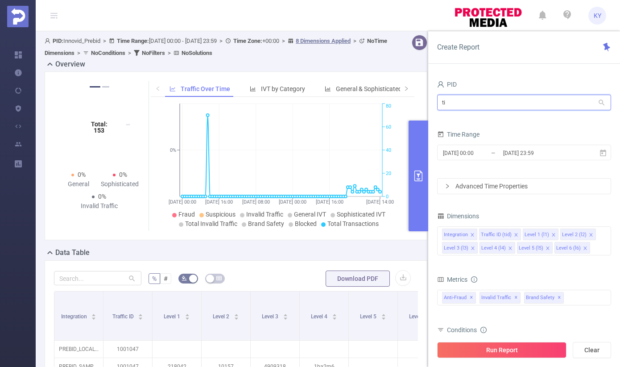
type input "tik"
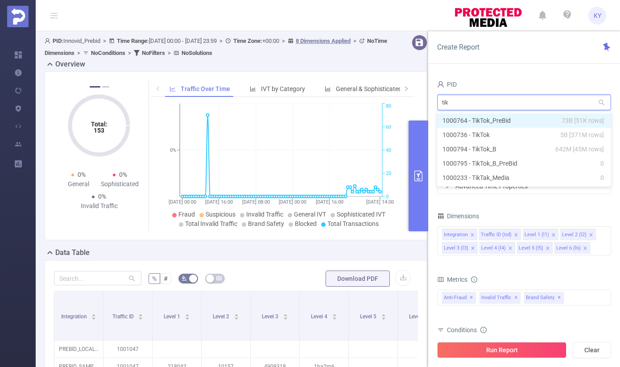
click at [521, 122] on li "1000764 - TikTok_PreBid 73B [51K rows]" at bounding box center [524, 120] width 174 height 14
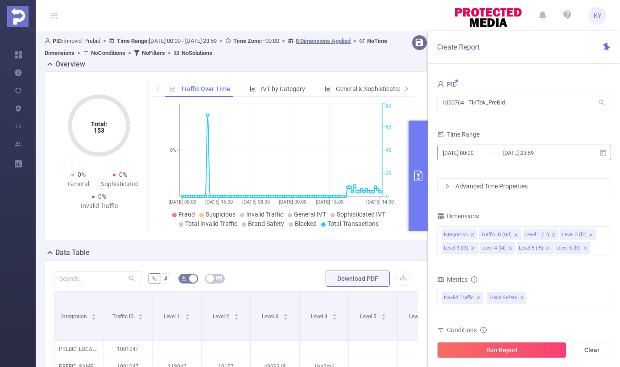
click at [529, 157] on input "[DATE] 23:59" at bounding box center [538, 153] width 72 height 12
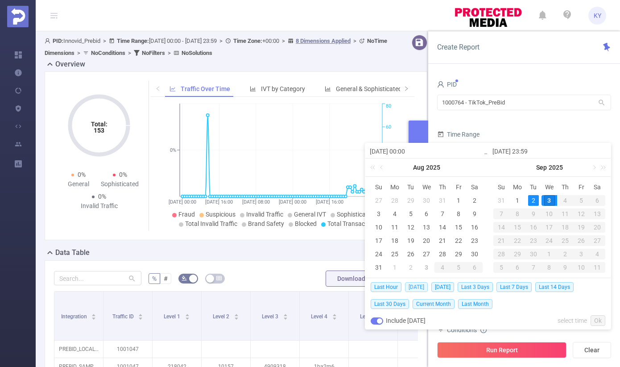
click at [414, 287] on span "[DATE]" at bounding box center [416, 287] width 23 height 10
type input "[DATE] 00:00"
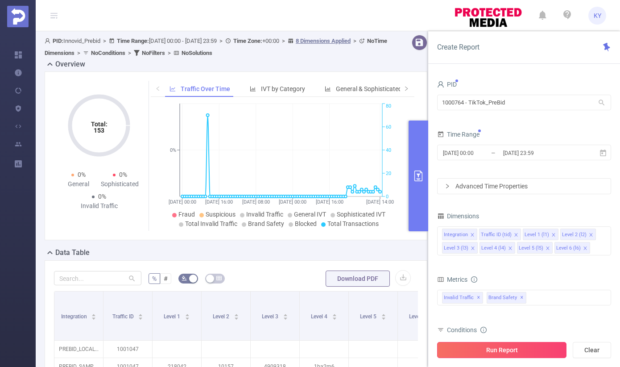
click at [498, 348] on button "Run Report" at bounding box center [501, 350] width 129 height 16
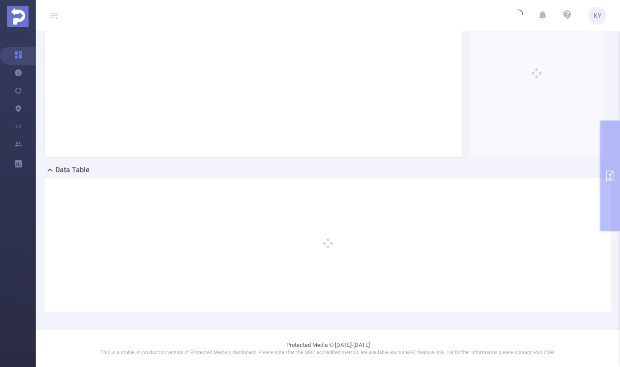
scroll to position [83, 0]
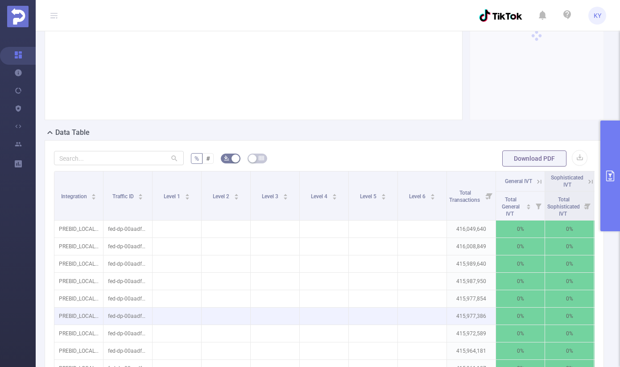
scroll to position [227, 0]
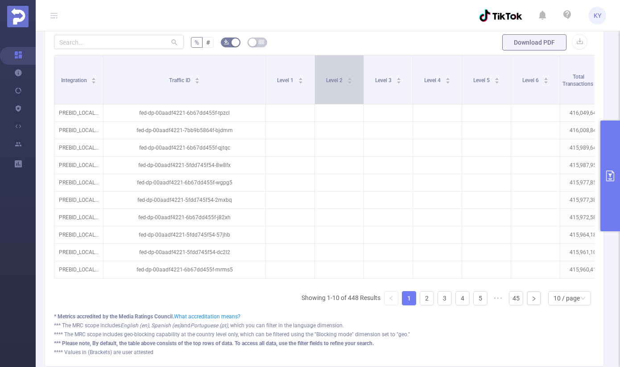
drag, startPoint x: 152, startPoint y: 81, endPoint x: 265, endPoint y: 89, distance: 113.6
click at [265, 89] on span at bounding box center [265, 79] width 4 height 49
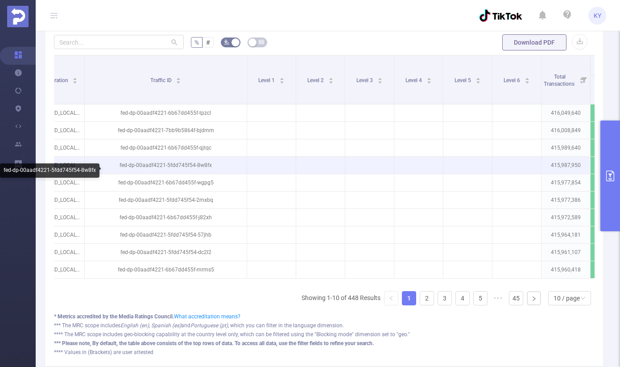
scroll to position [0, 24]
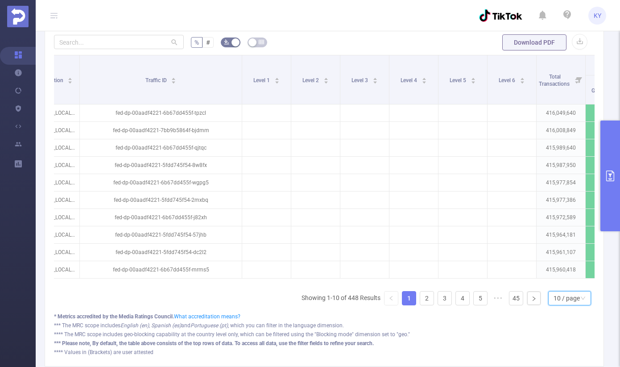
click at [566, 305] on div "10 / page" at bounding box center [567, 297] width 26 height 13
click at [568, 249] on li "20 / page" at bounding box center [565, 242] width 43 height 14
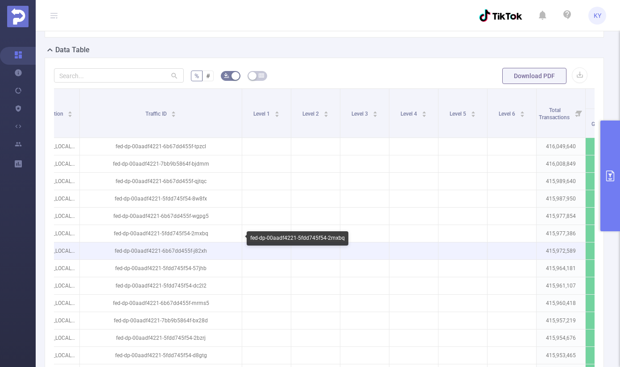
scroll to position [348, 0]
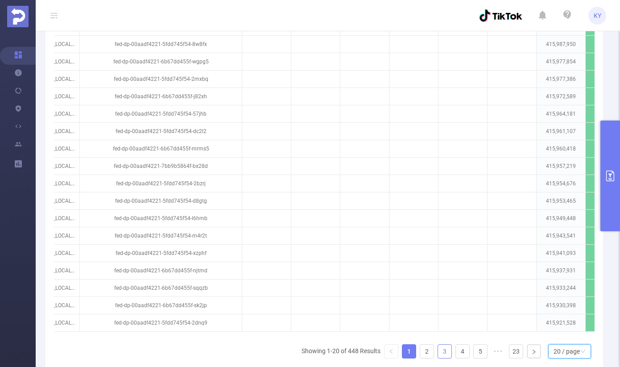
click at [442, 358] on link "3" at bounding box center [444, 350] width 13 height 13
click at [455, 358] on li "4" at bounding box center [462, 351] width 14 height 14
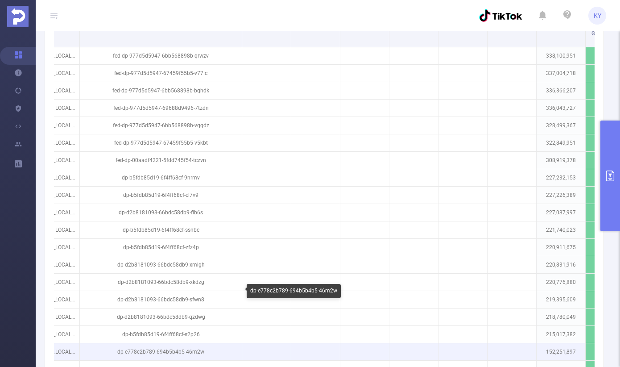
scroll to position [197, 0]
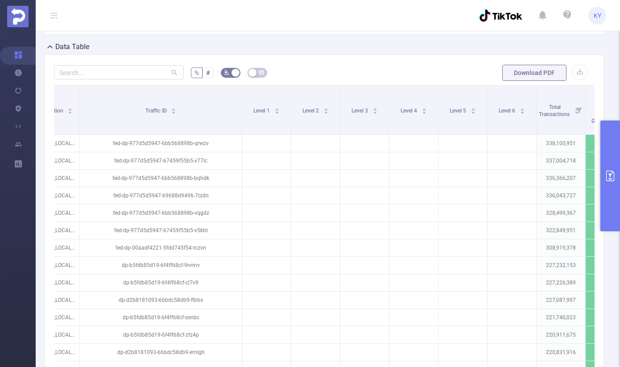
click at [616, 176] on button "primary" at bounding box center [610, 175] width 20 height 111
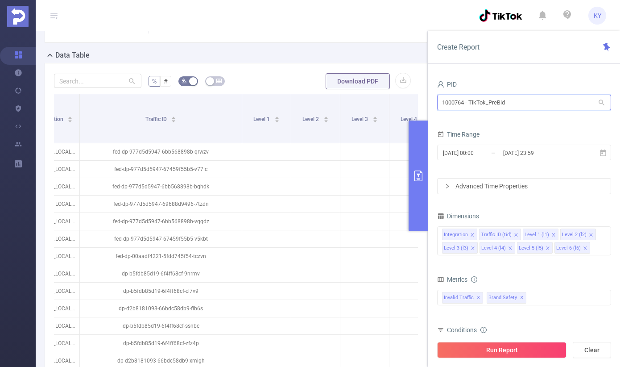
click at [515, 101] on input "1000764 - TikTok_PreBid" at bounding box center [524, 103] width 174 height 16
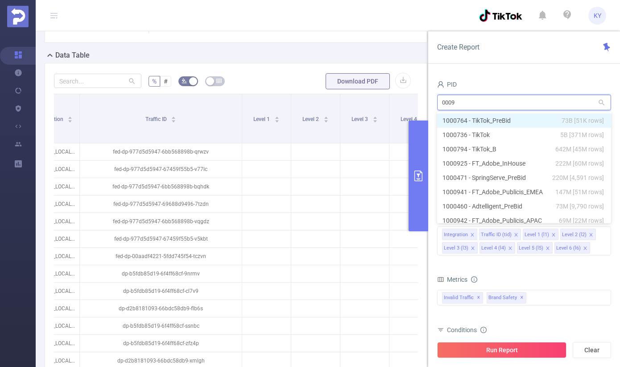
type input "00098"
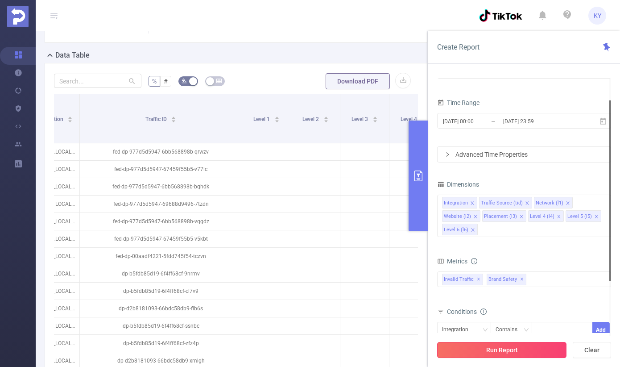
click at [529, 346] on button "Run Report" at bounding box center [501, 350] width 129 height 16
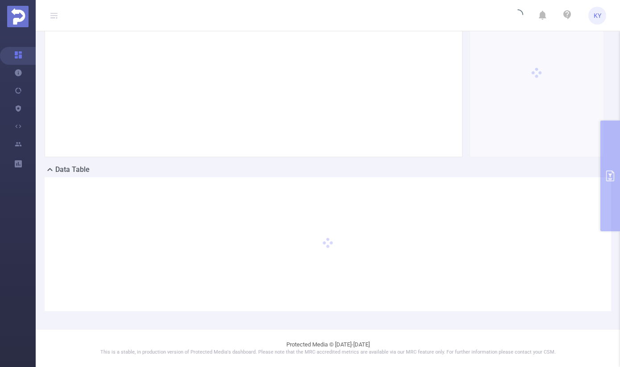
scroll to position [83, 0]
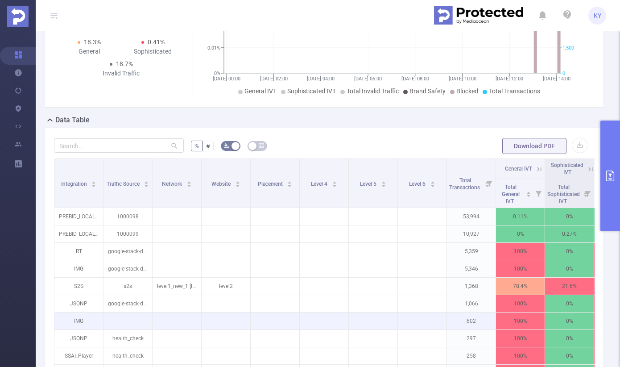
scroll to position [233, 0]
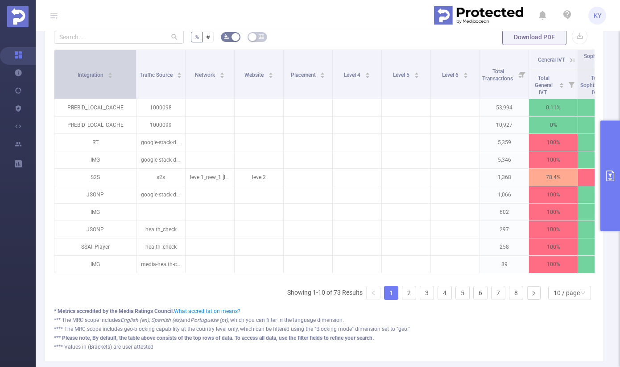
drag, startPoint x: 103, startPoint y: 95, endPoint x: 136, endPoint y: 99, distance: 33.3
click at [136, 99] on span at bounding box center [136, 74] width 4 height 49
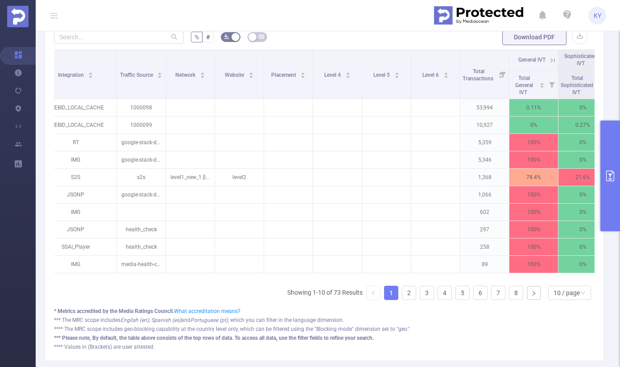
scroll to position [0, 0]
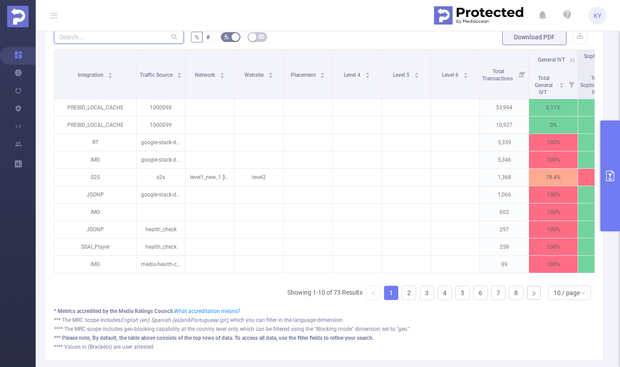
click at [99, 44] on input "text" at bounding box center [119, 36] width 130 height 14
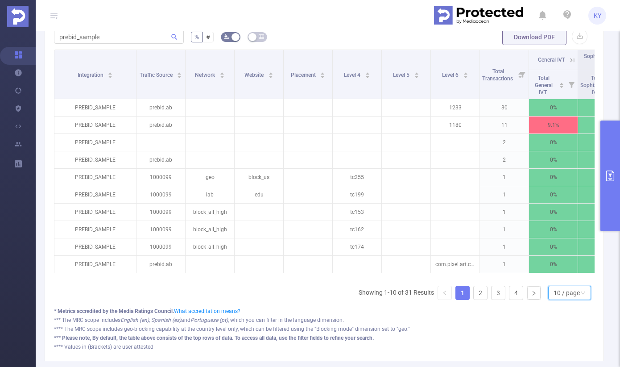
click at [580, 296] on icon "icon: down" at bounding box center [582, 293] width 5 height 6
click at [570, 242] on li "20 / page" at bounding box center [565, 236] width 43 height 14
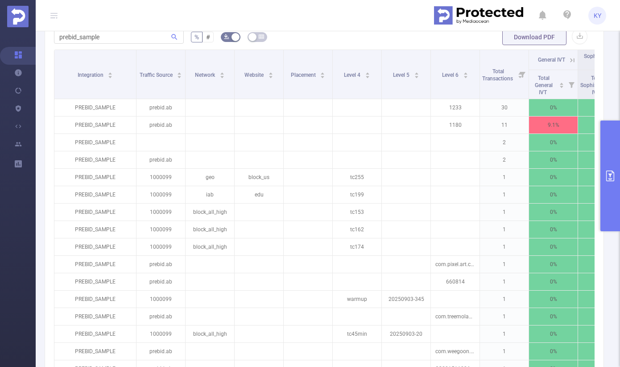
click at [334, 44] on form "prebid_sample % # Download PDF" at bounding box center [324, 37] width 541 height 18
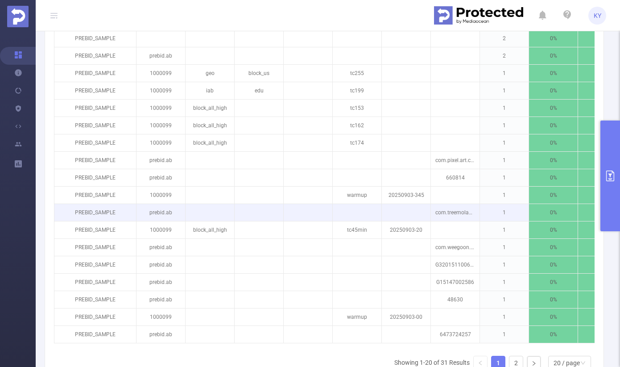
scroll to position [358, 0]
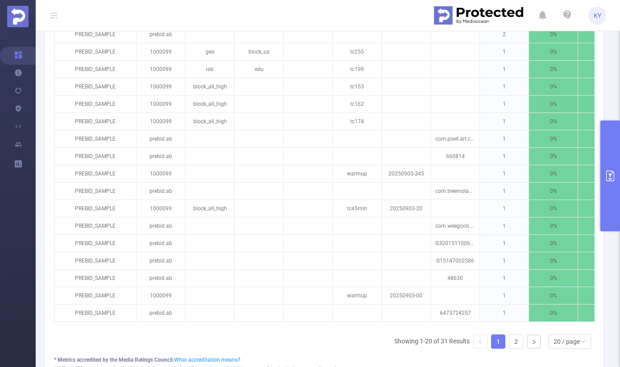
click at [520, 348] on ul "Showing 1-20 of 31 Results 1 2 20 / page 10 / page 20 / page 30 / page 40 / pag…" at bounding box center [494, 341] width 200 height 14
click at [518, 348] on li "2" at bounding box center [516, 341] width 14 height 14
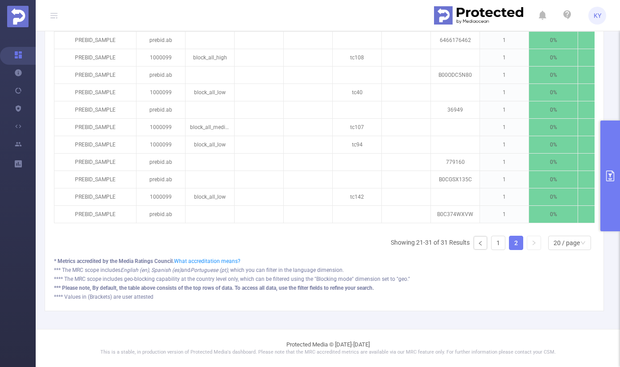
scroll to position [310, 0]
click at [493, 243] on link "1" at bounding box center [498, 242] width 13 height 13
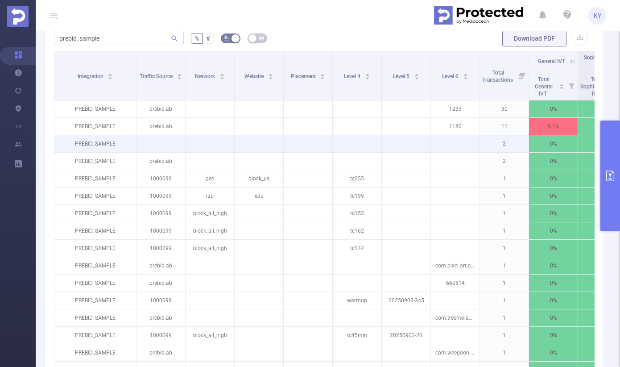
scroll to position [185, 0]
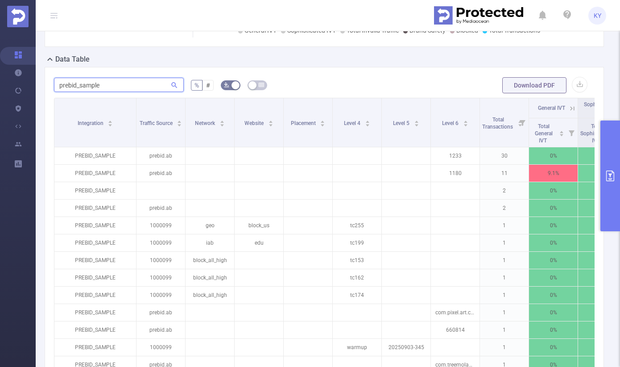
click at [115, 92] on input "prebid_sample" at bounding box center [119, 85] width 130 height 14
type input "prebid_"
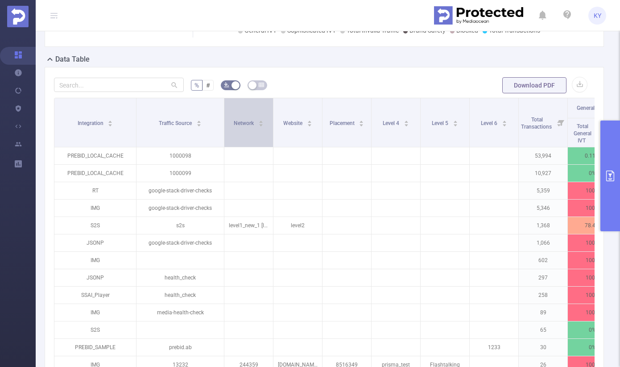
drag, startPoint x: 183, startPoint y: 130, endPoint x: 222, endPoint y: 132, distance: 38.8
click at [222, 132] on span at bounding box center [224, 122] width 4 height 49
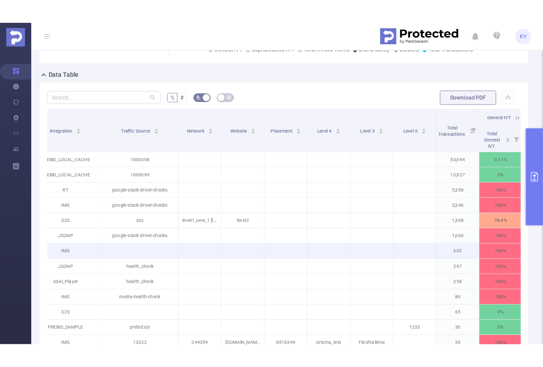
scroll to position [0, 24]
